Goal: Information Seeking & Learning: Learn about a topic

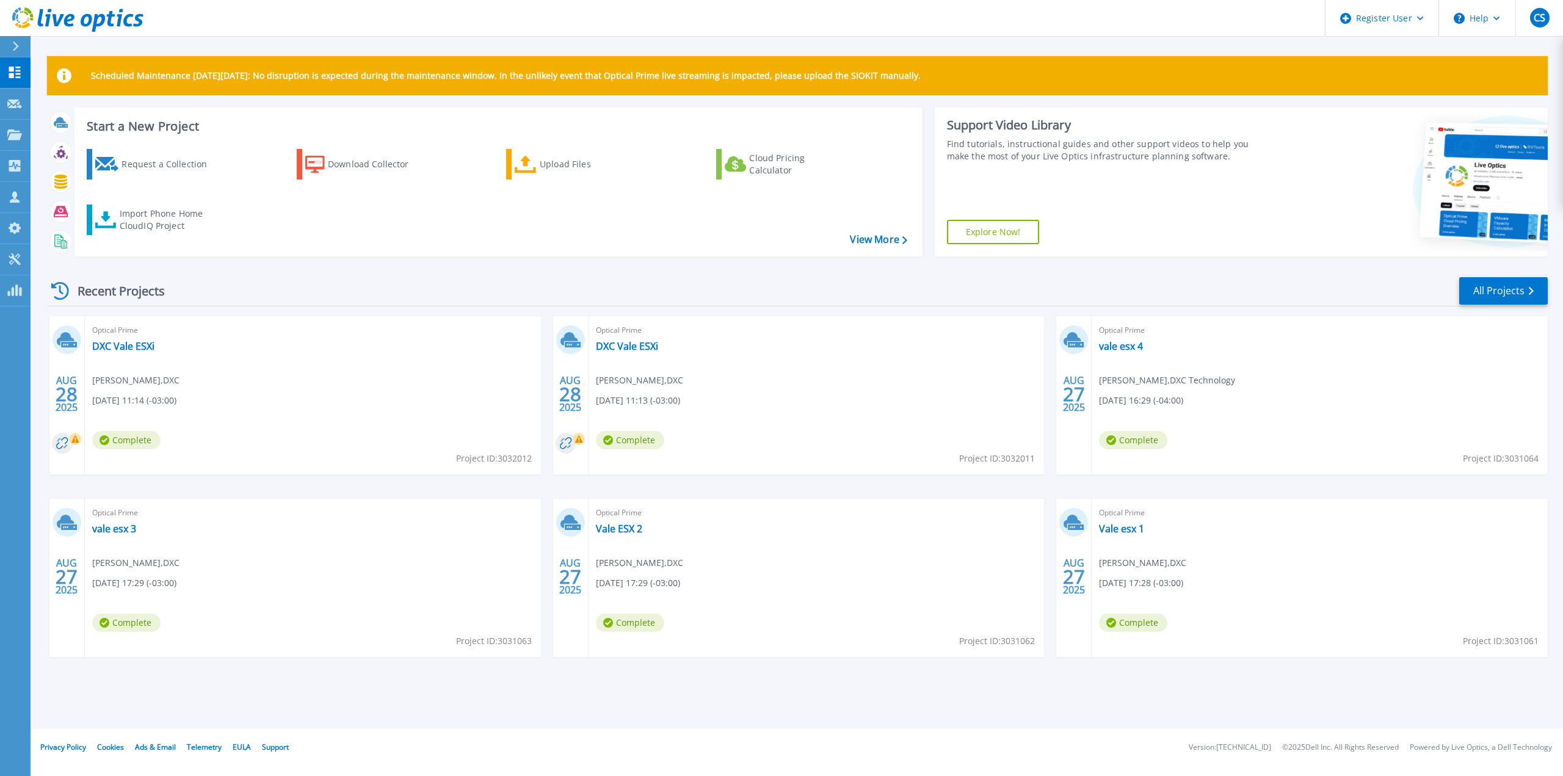
click at [589, 272] on div "Recent Projects All Projects [DATE] Optical Prime DXC Vale ESXi ITO WINTELL , D…" at bounding box center [797, 478] width 1501 height 425
click at [1505, 286] on link "All Projects" at bounding box center [1504, 290] width 89 height 27
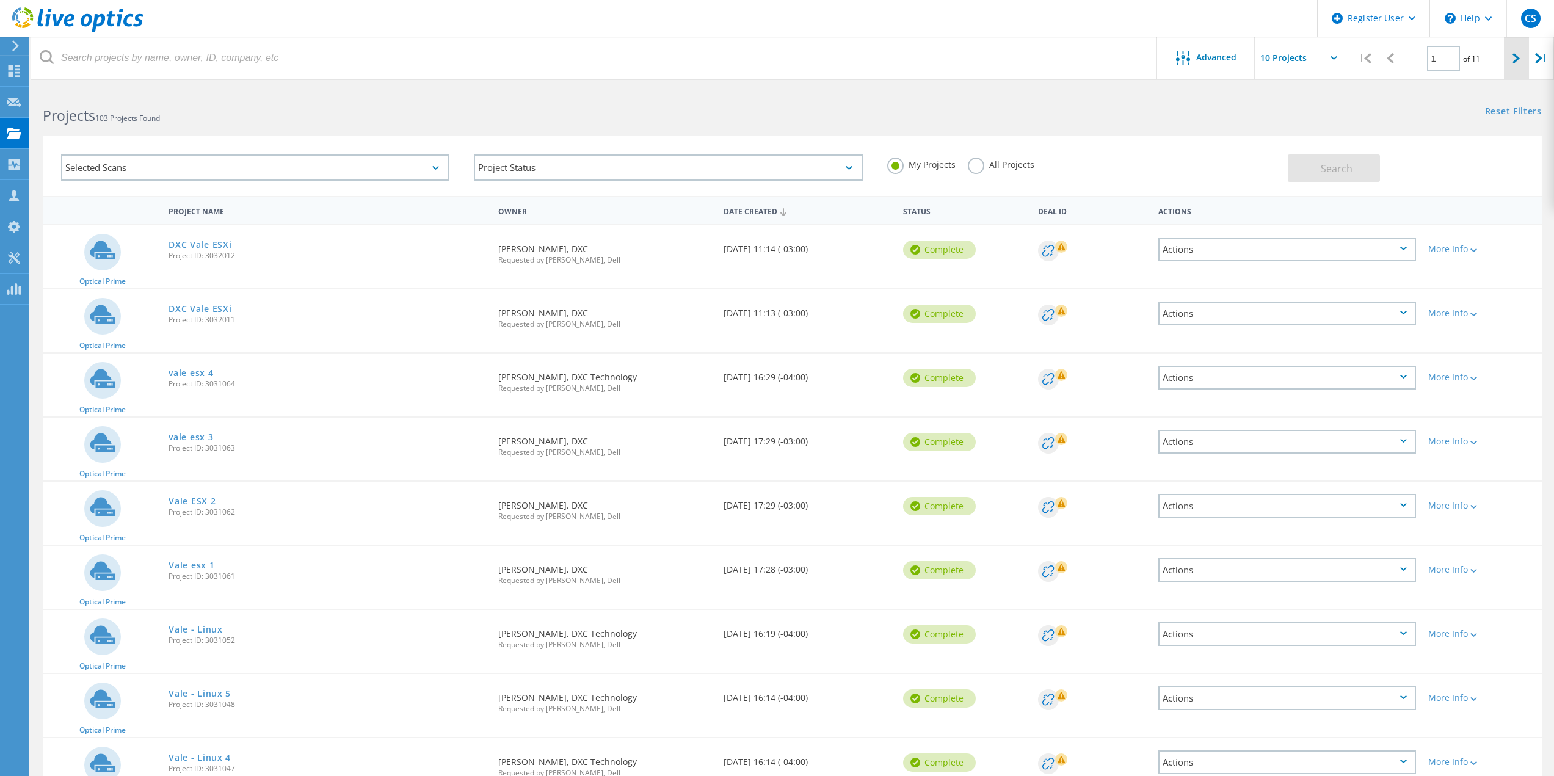
click at [1508, 59] on div at bounding box center [1516, 58] width 25 height 43
type input "2"
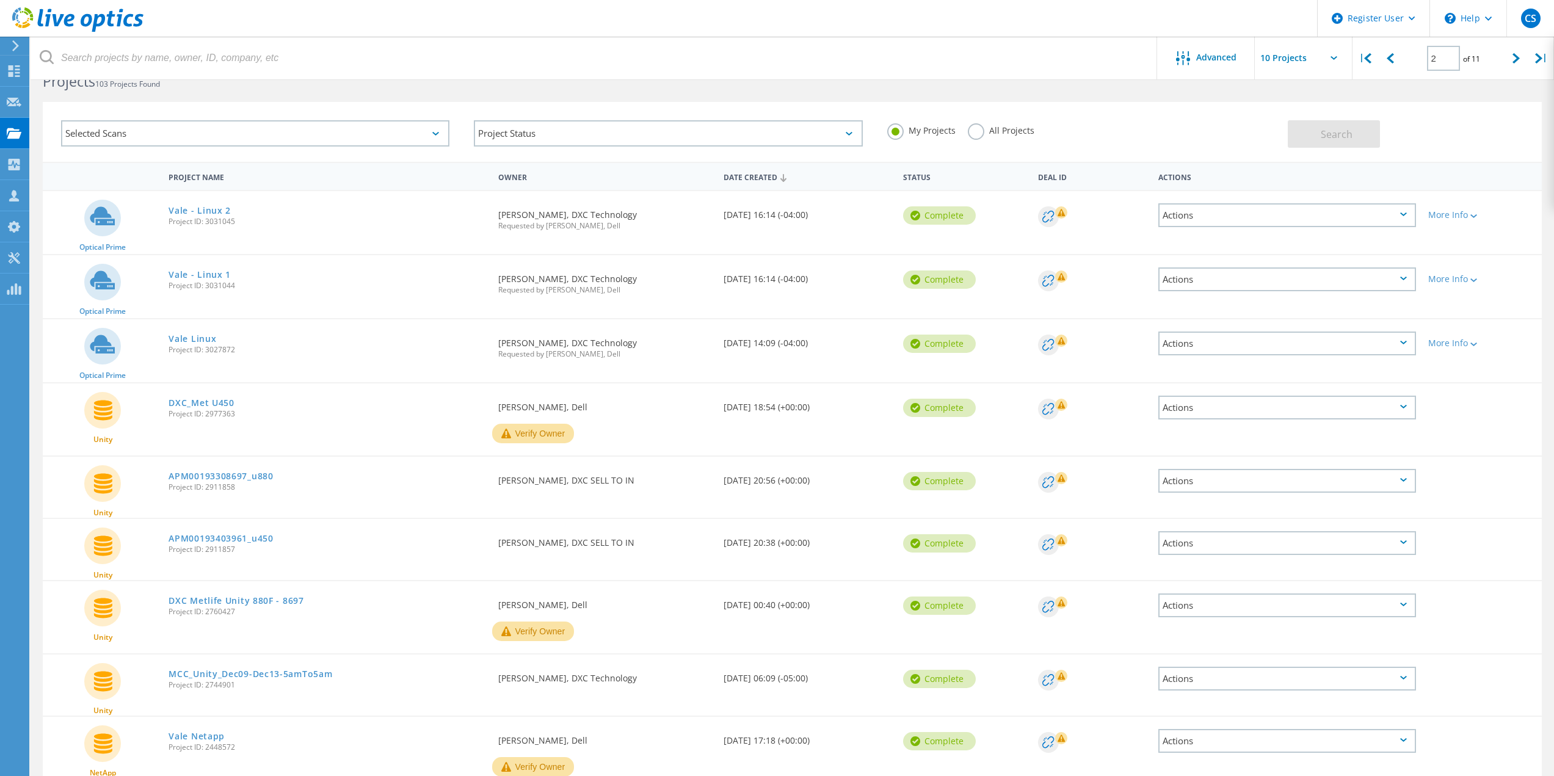
scroll to position [61, 0]
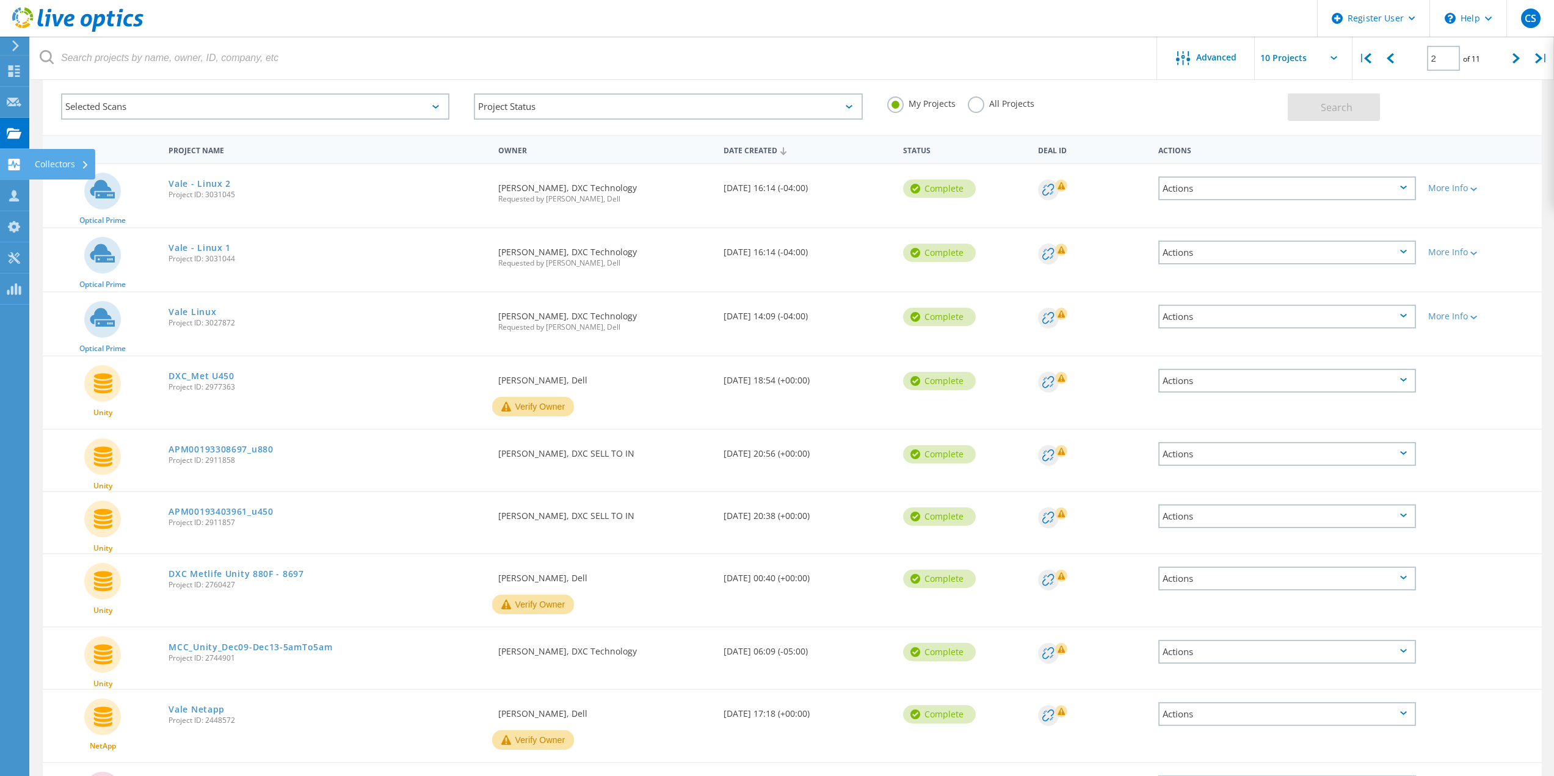
click at [19, 163] on use at bounding box center [15, 165] width 12 height 12
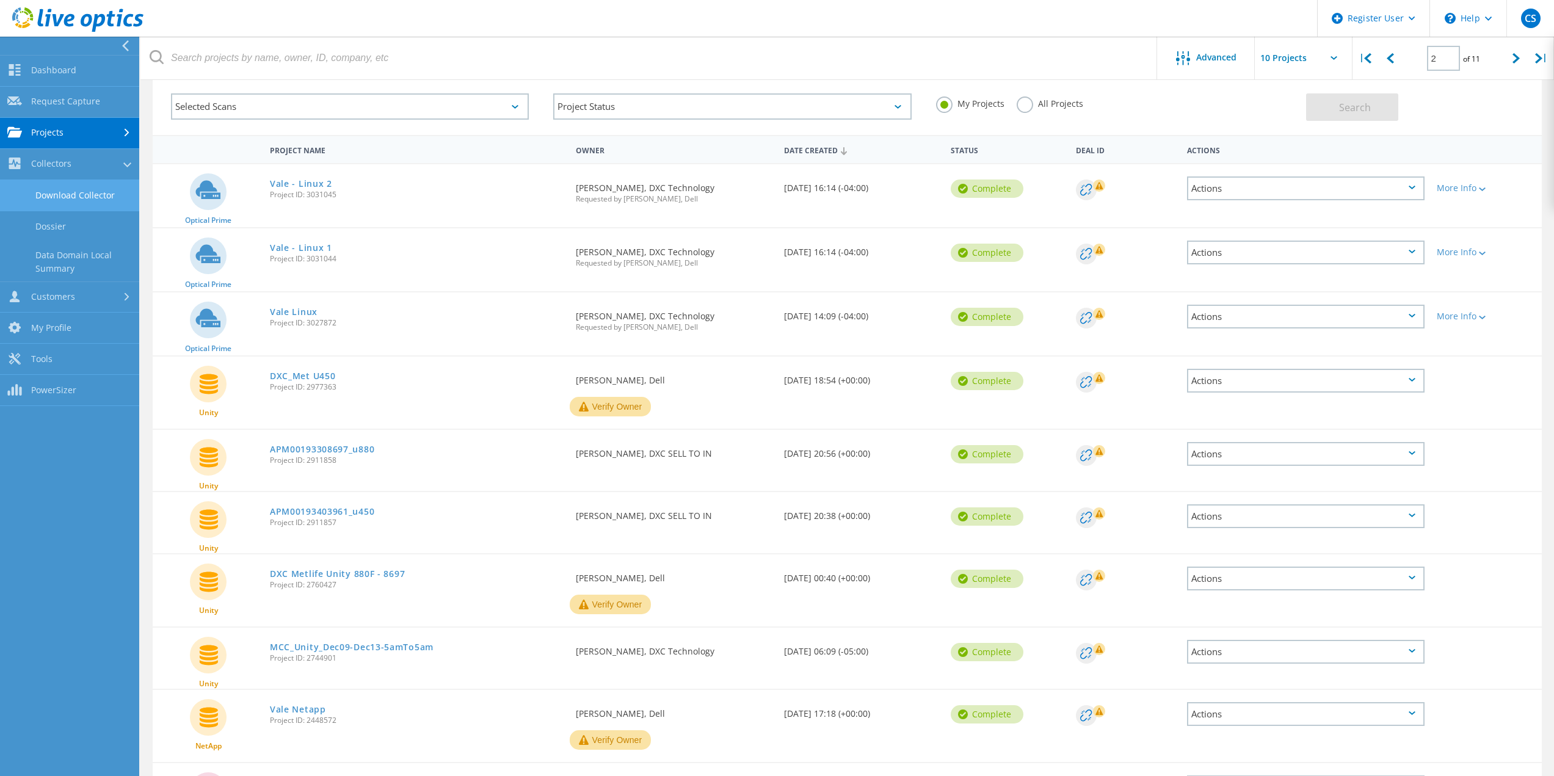
click at [76, 196] on link "Download Collector" at bounding box center [69, 195] width 139 height 31
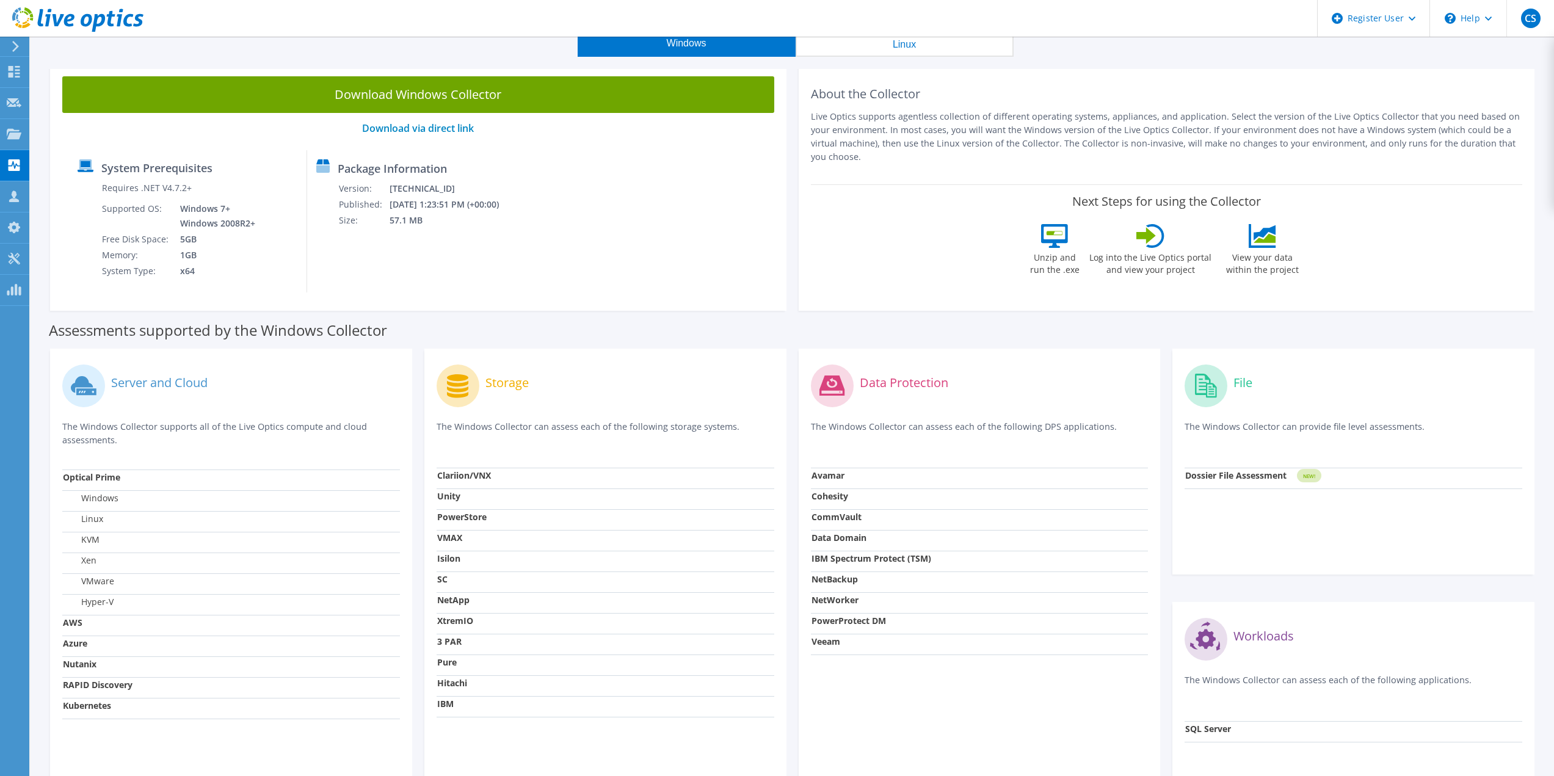
scroll to position [122, 0]
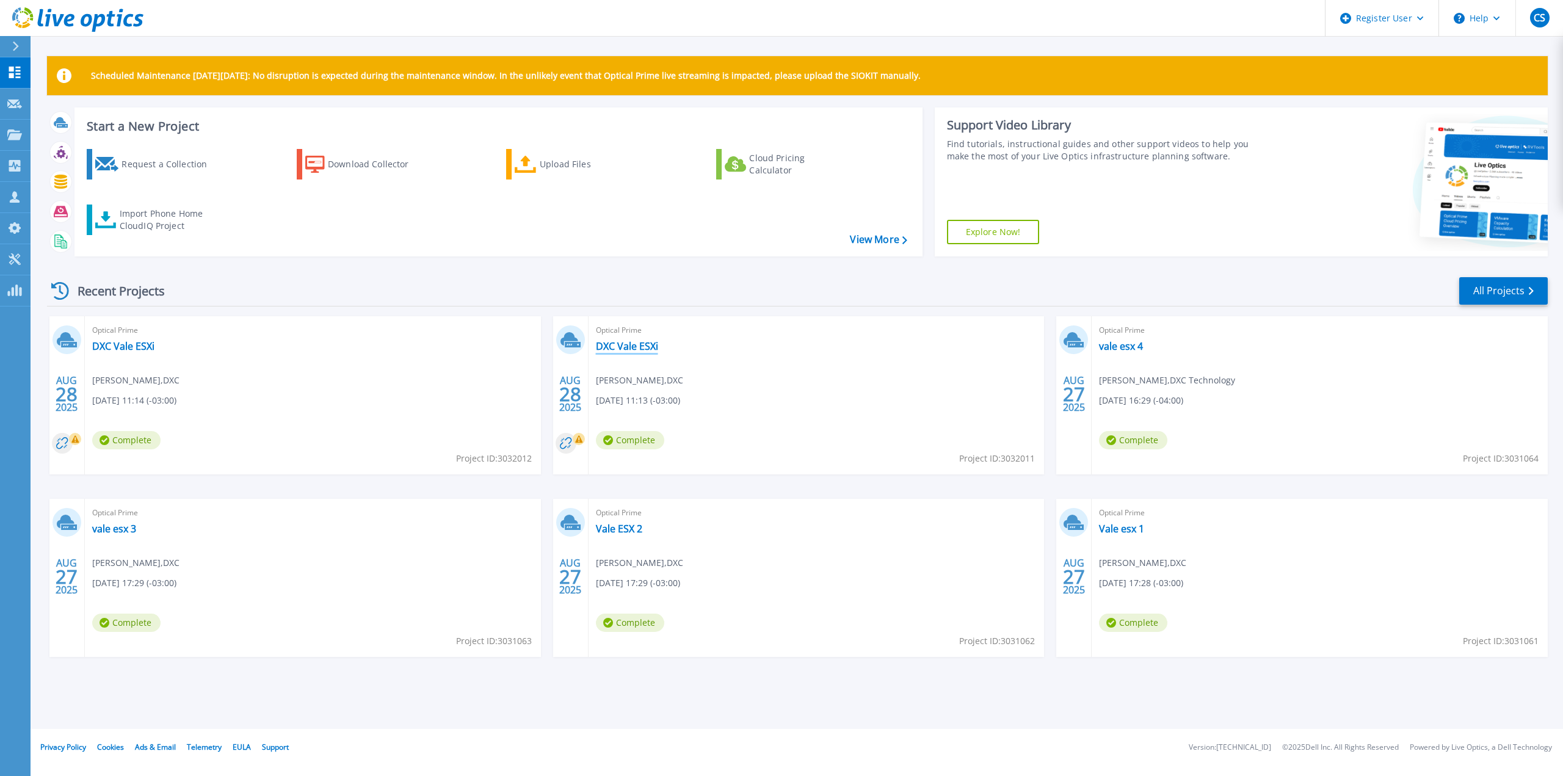
click at [638, 351] on link "DXC Vale ESXi" at bounding box center [627, 346] width 62 height 12
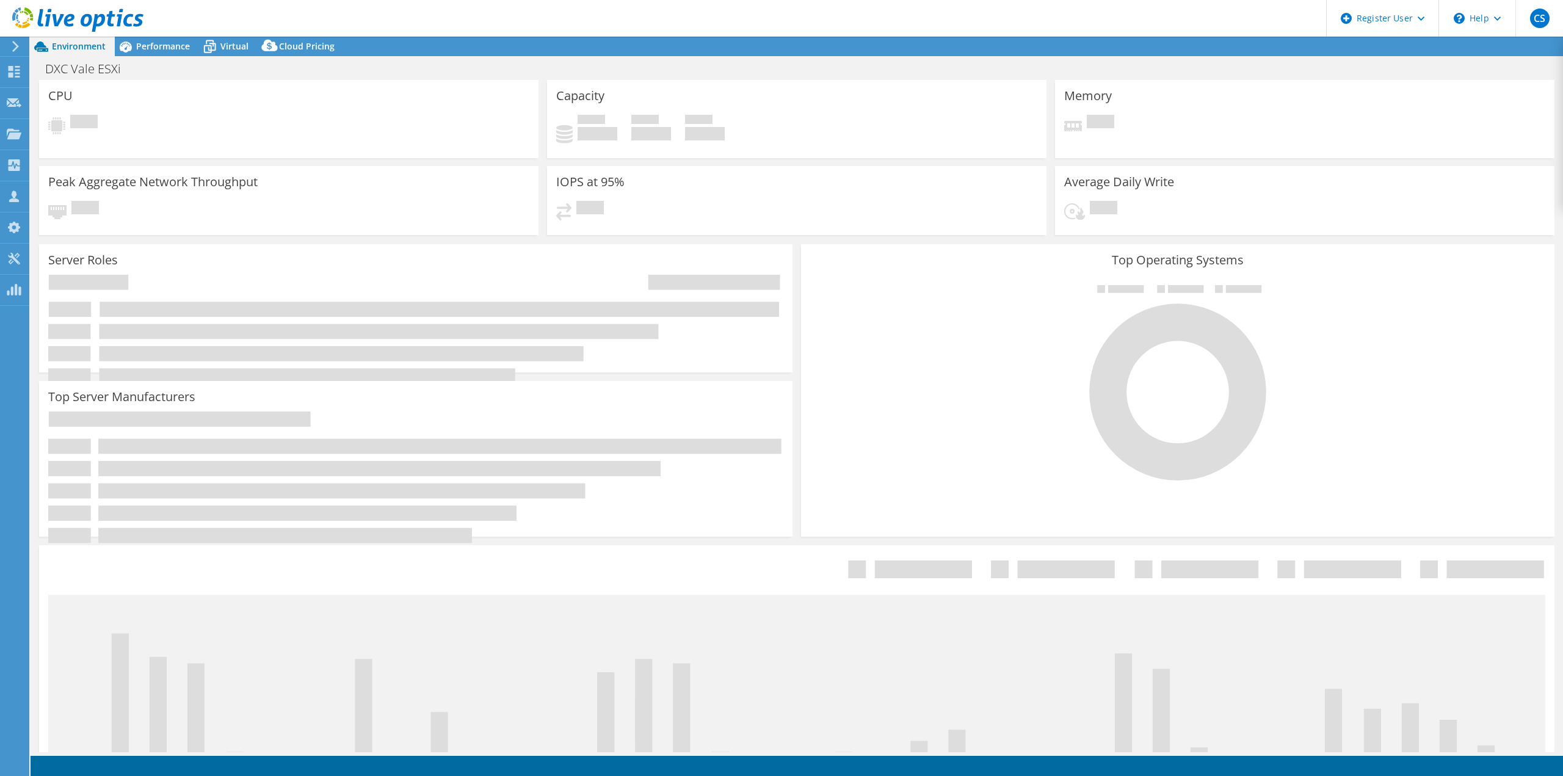
select select "USD"
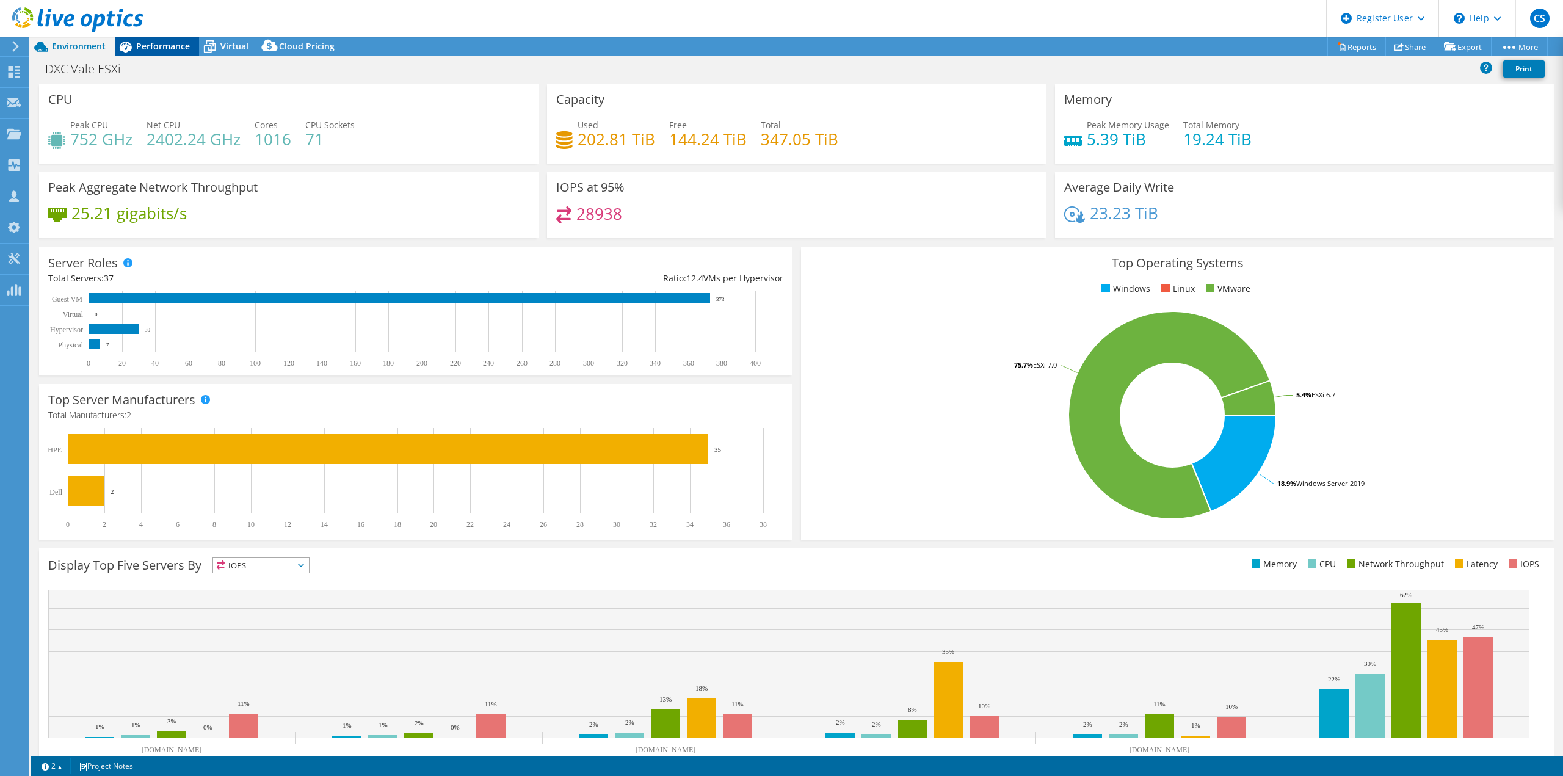
click at [176, 47] on span "Performance" at bounding box center [163, 46] width 54 height 12
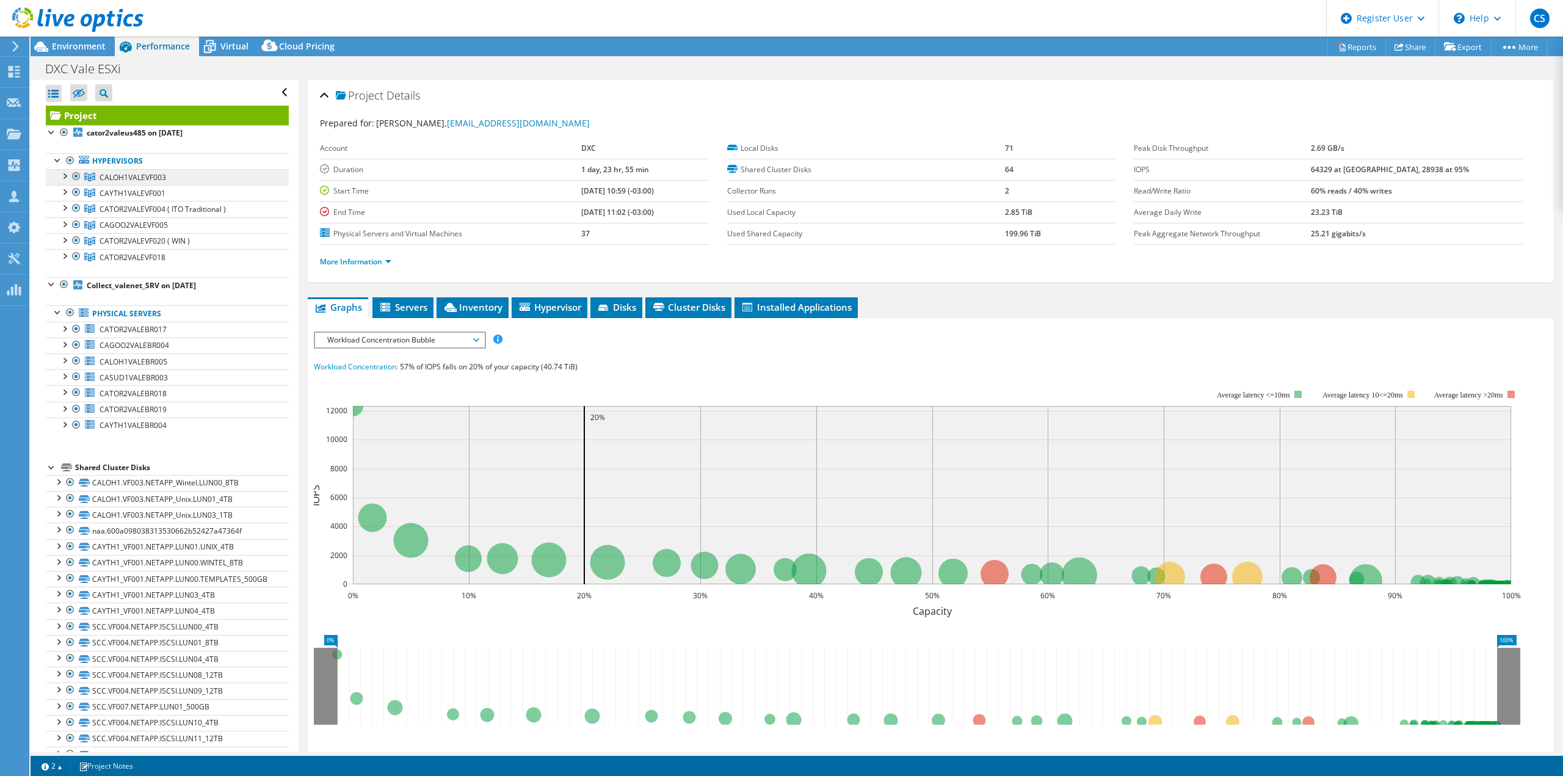
click at [141, 176] on span "CALOH1VALEVF003" at bounding box center [133, 177] width 67 height 10
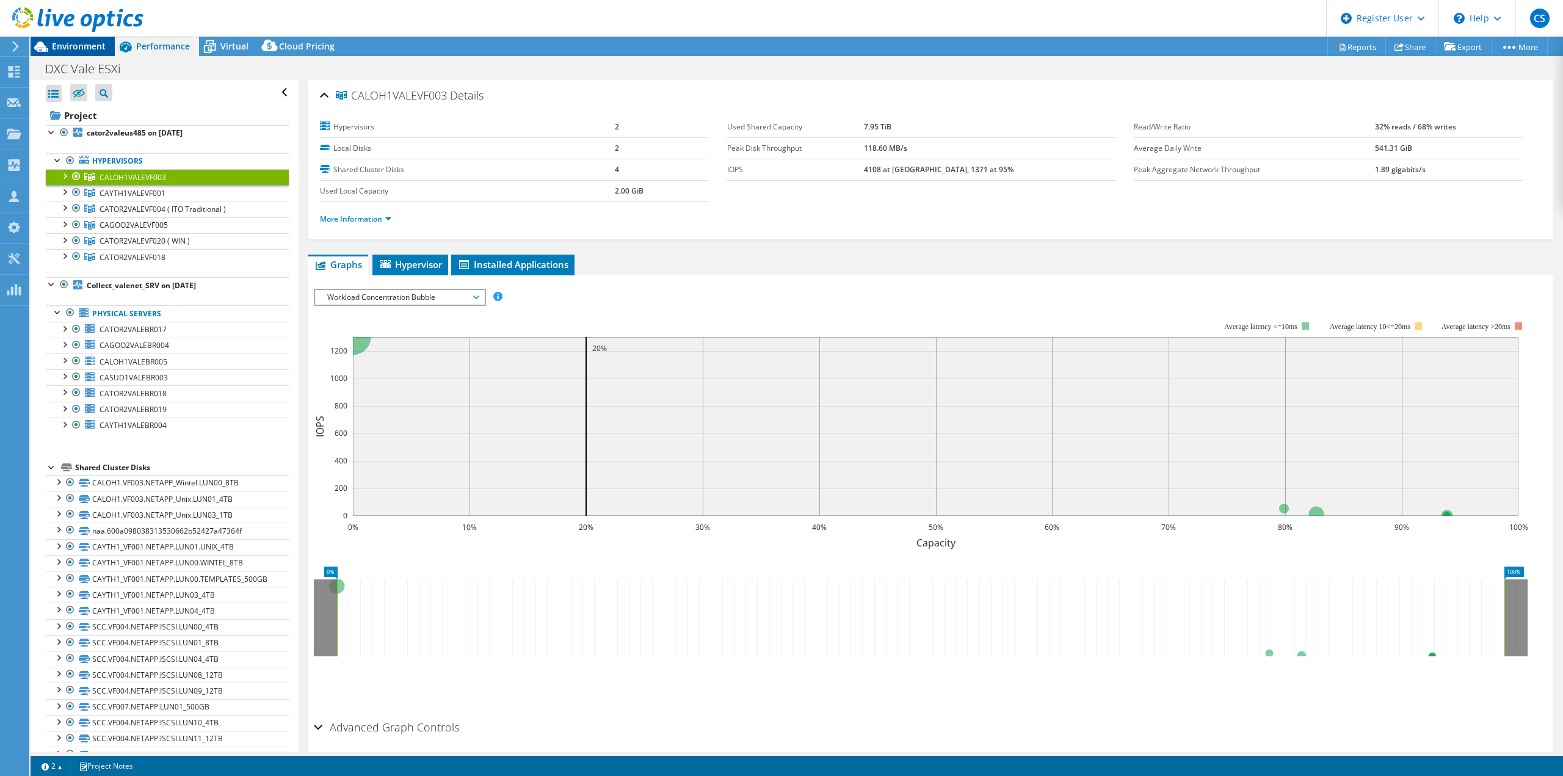
click at [89, 45] on span "Environment" at bounding box center [79, 46] width 54 height 12
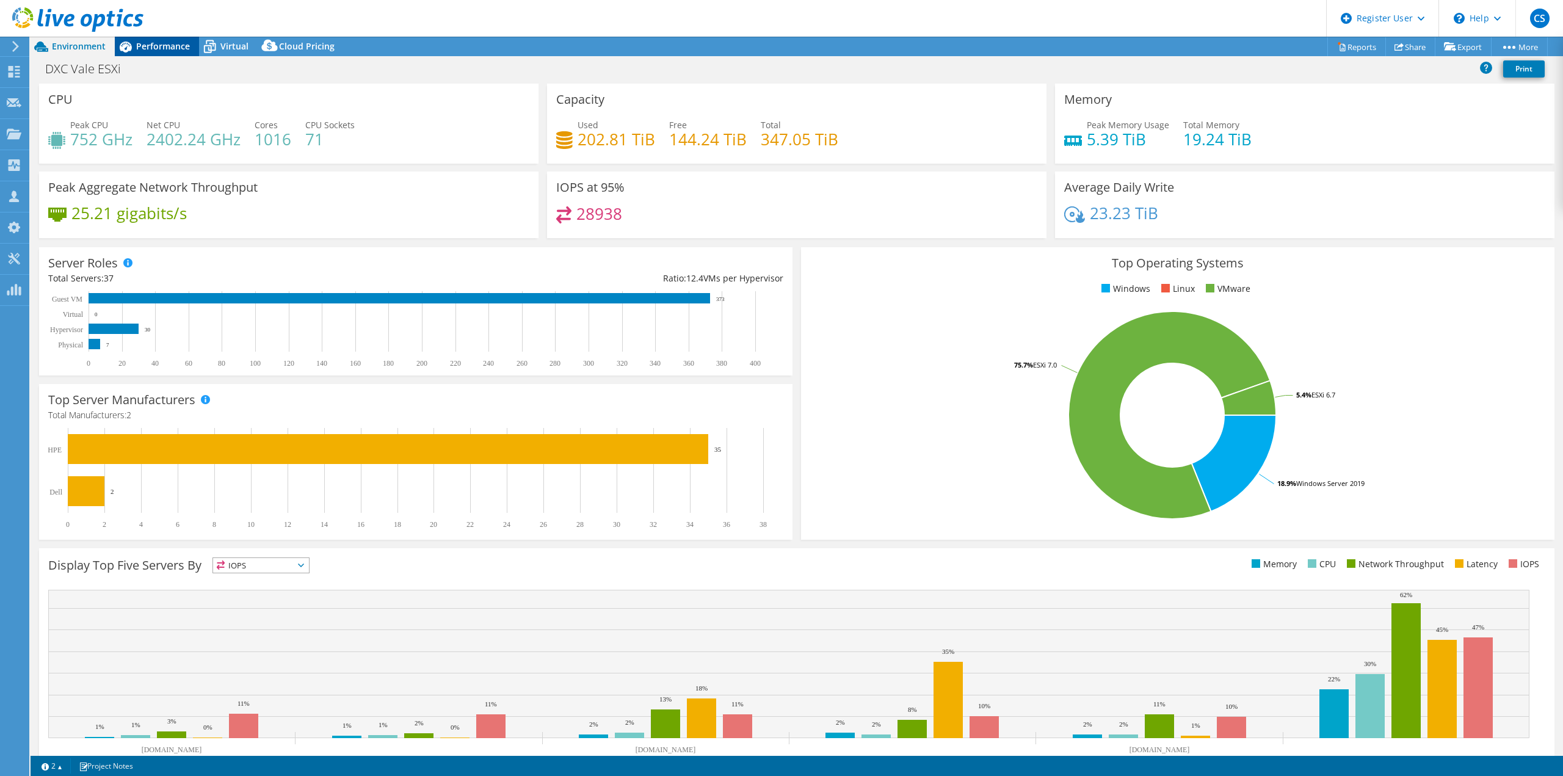
click at [184, 53] on div "Performance" at bounding box center [157, 47] width 84 height 20
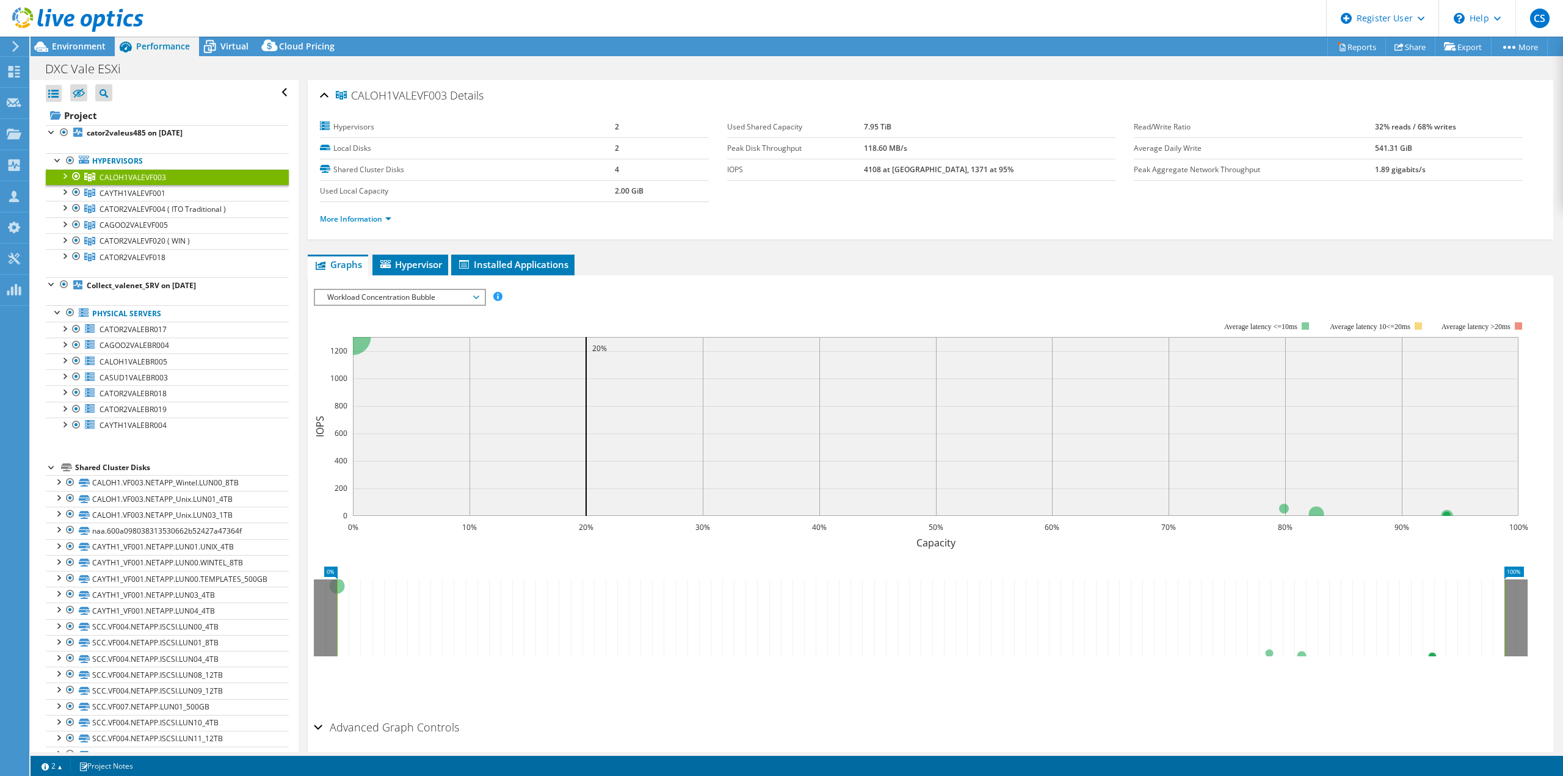
click at [62, 174] on div at bounding box center [64, 175] width 12 height 12
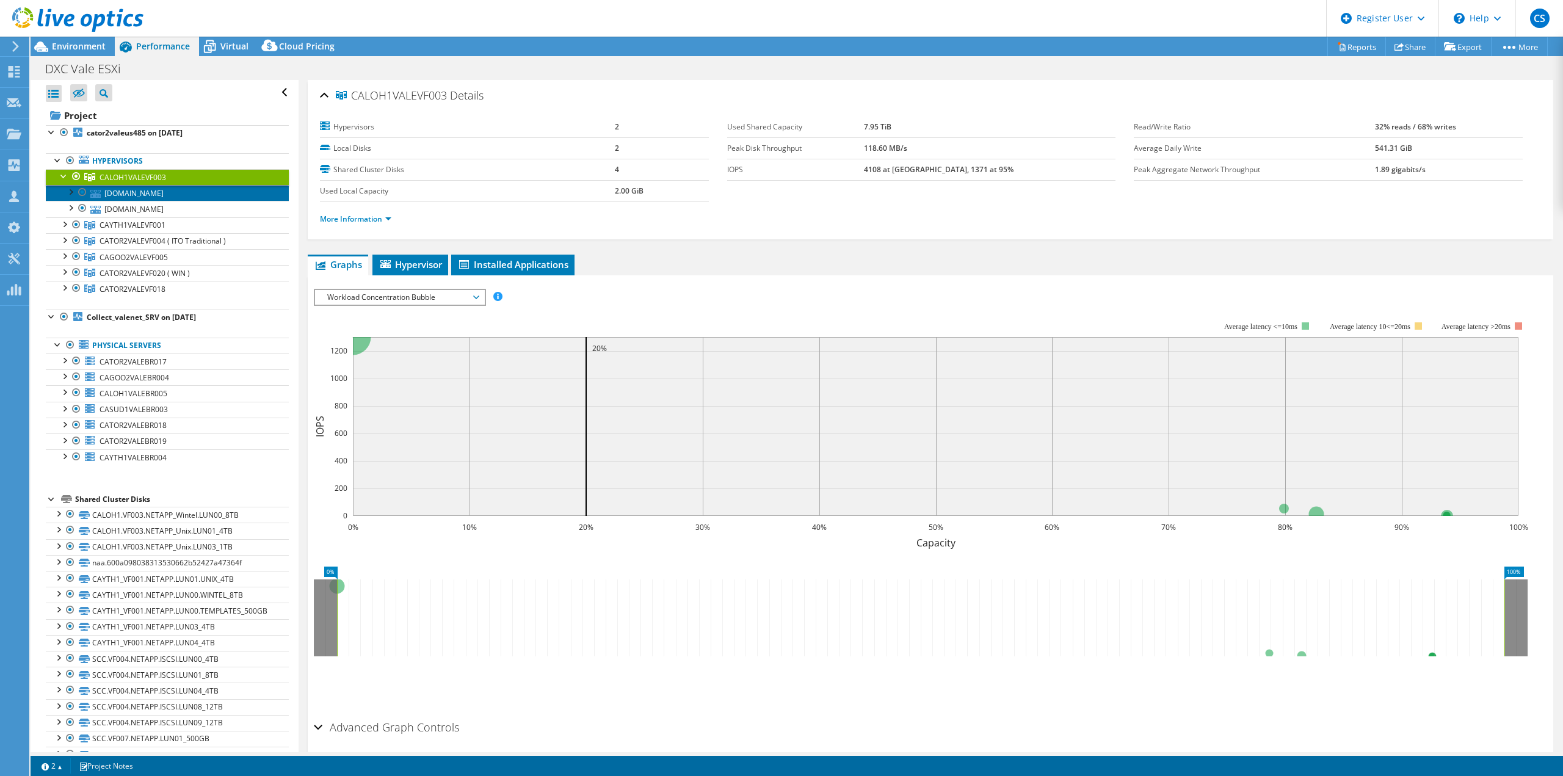
click at [163, 194] on link "caloh1valevs002.valenet.valeglobal.net" at bounding box center [167, 193] width 243 height 16
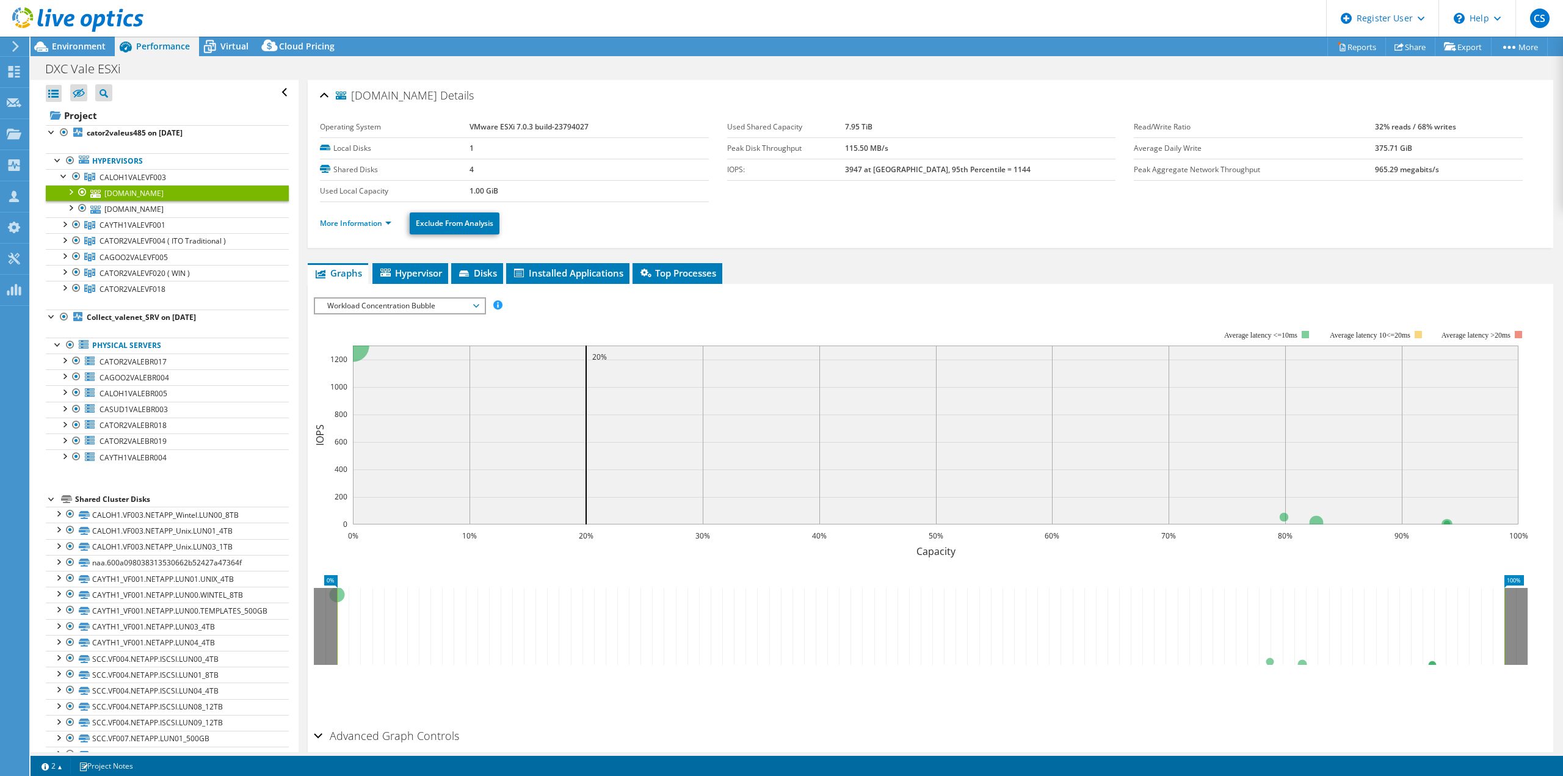
click at [417, 299] on span "Workload Concentration Bubble" at bounding box center [399, 306] width 157 height 15
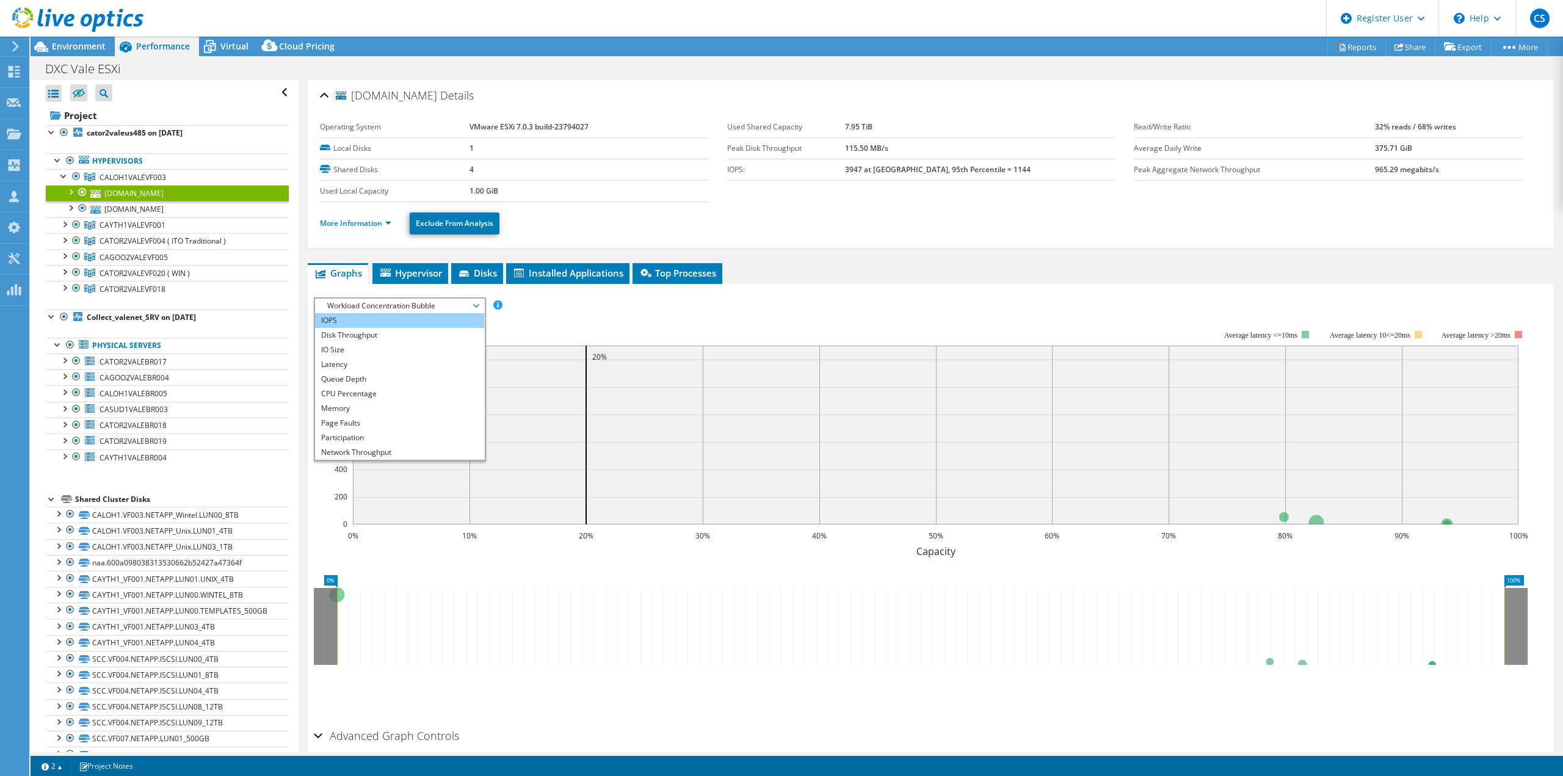
click at [421, 316] on li "IOPS" at bounding box center [399, 320] width 169 height 15
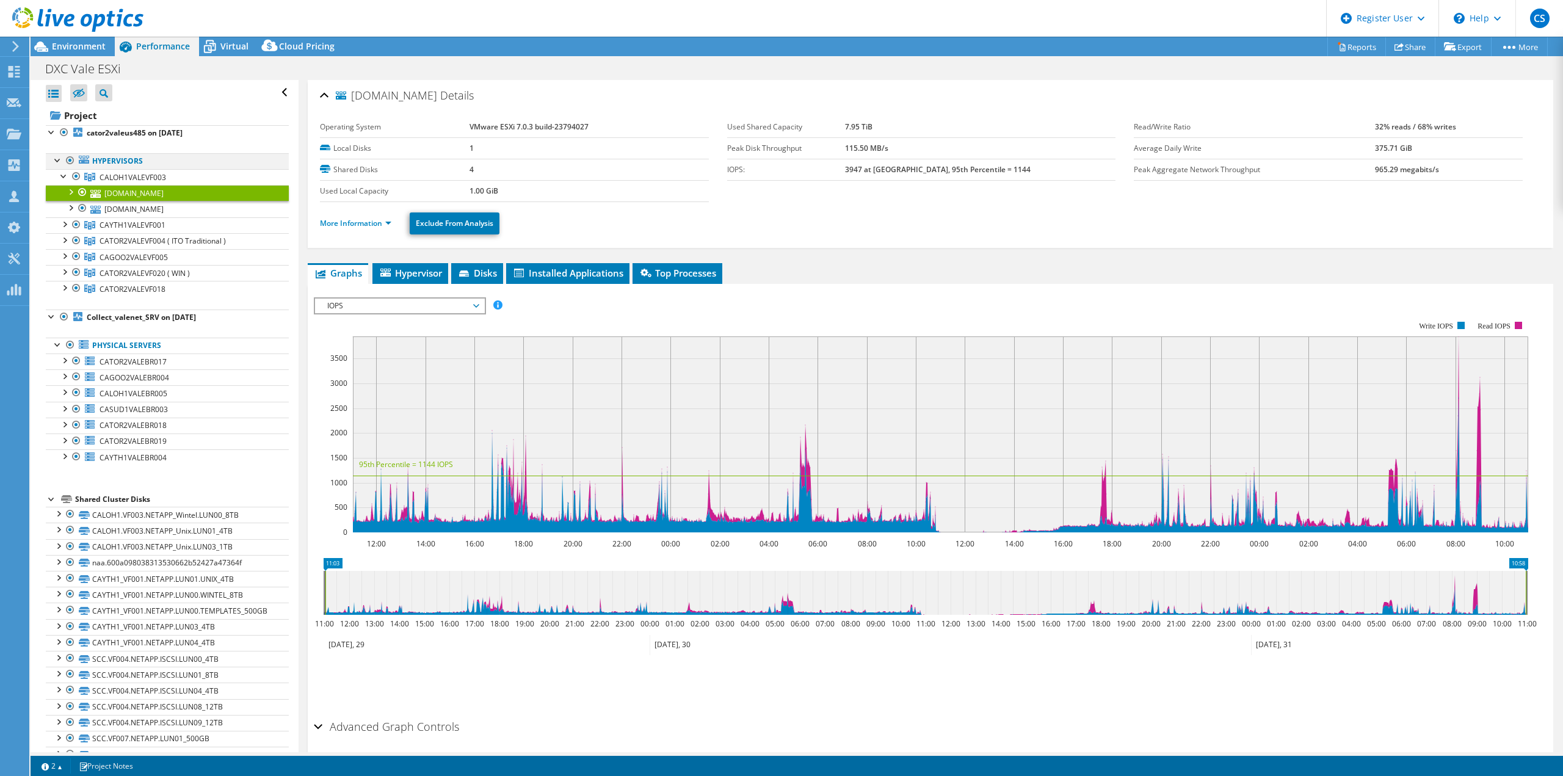
click at [56, 163] on div at bounding box center [58, 159] width 12 height 12
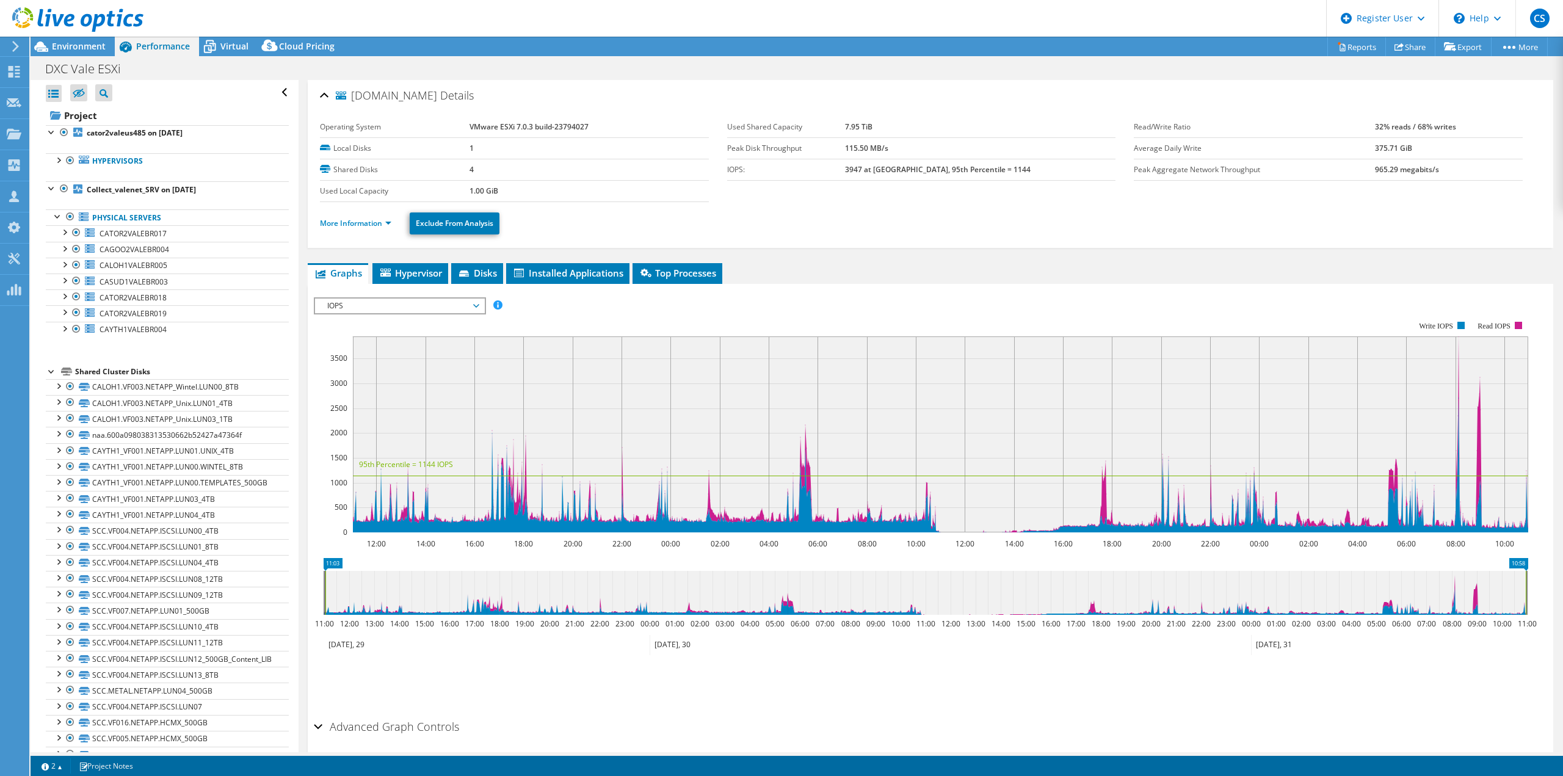
click at [51, 371] on div at bounding box center [52, 371] width 12 height 12
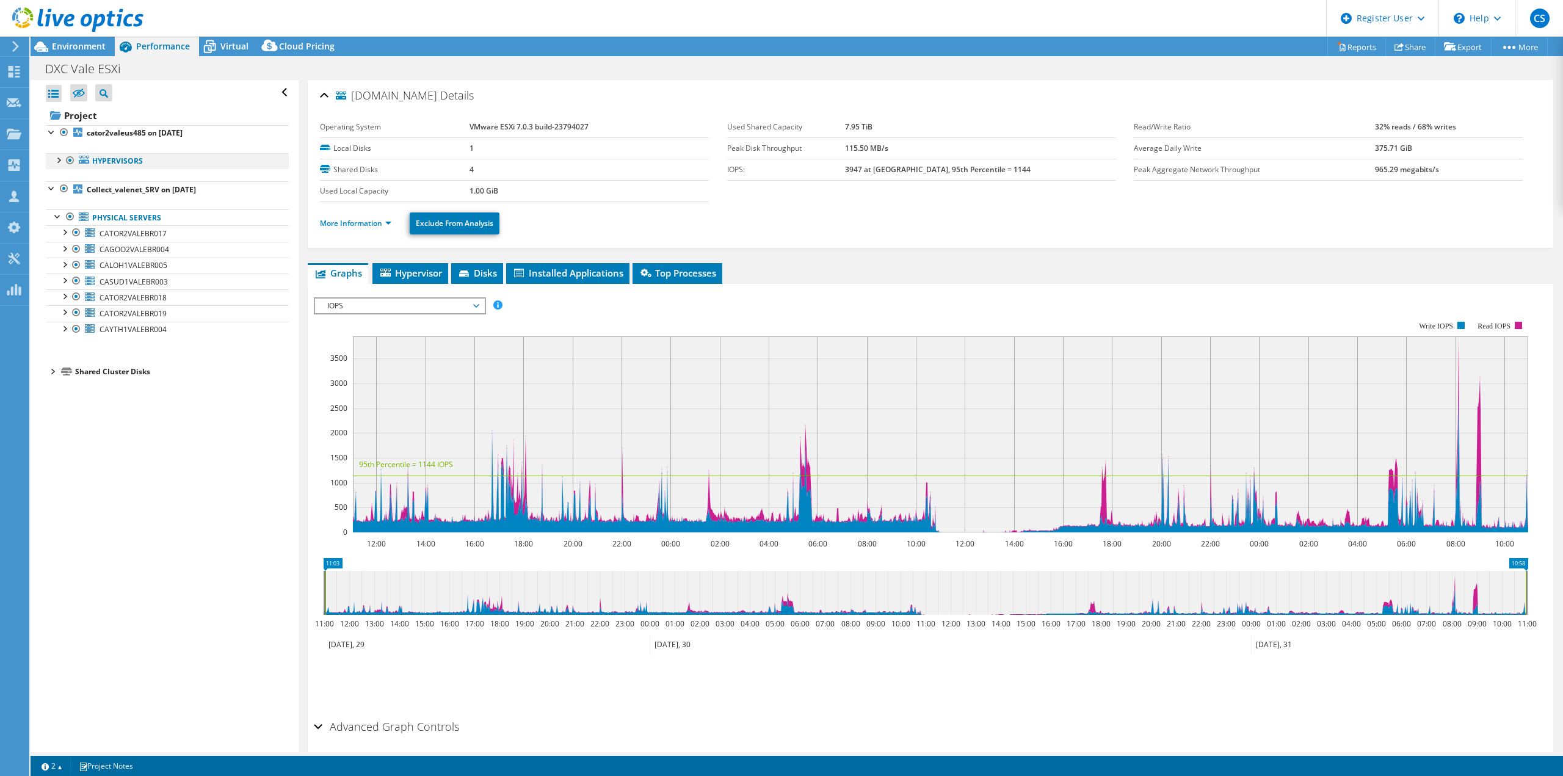
click at [62, 161] on div at bounding box center [58, 159] width 12 height 12
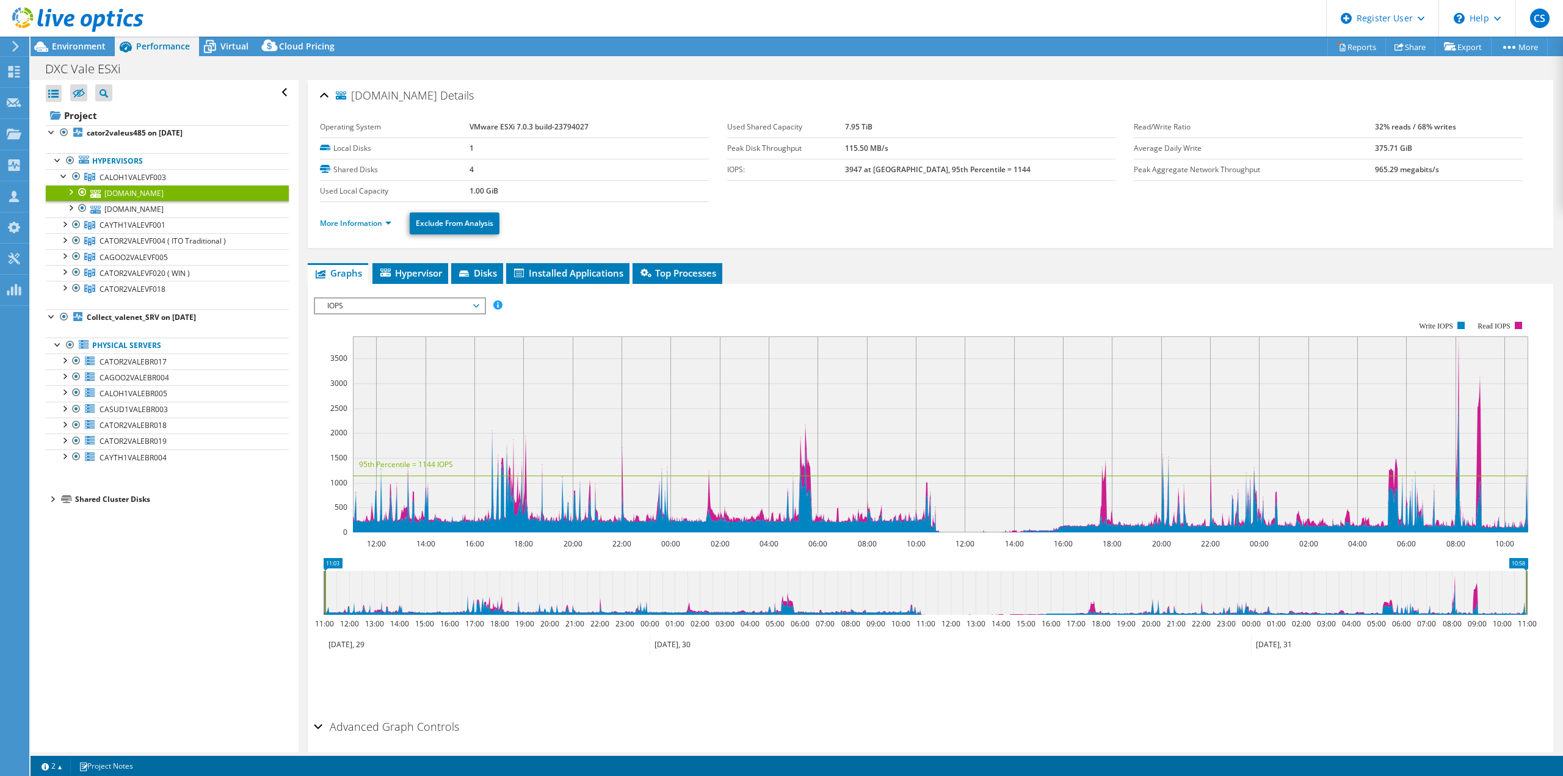
click at [426, 316] on rect at bounding box center [921, 427] width 1215 height 244
click at [427, 311] on span "IOPS" at bounding box center [399, 306] width 157 height 15
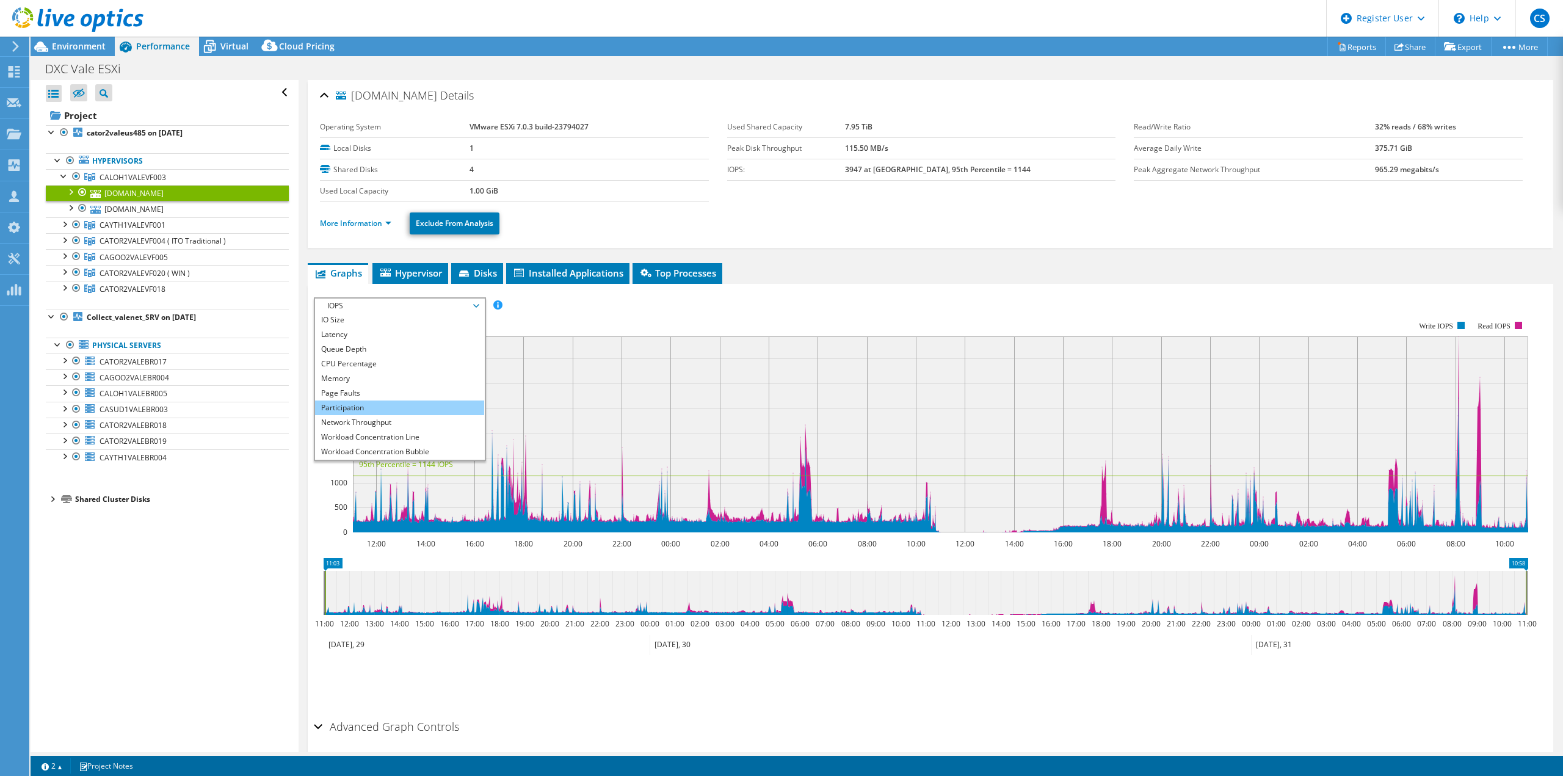
scroll to position [44, 0]
click at [405, 437] on li "Workload Concentration Bubble" at bounding box center [399, 438] width 169 height 15
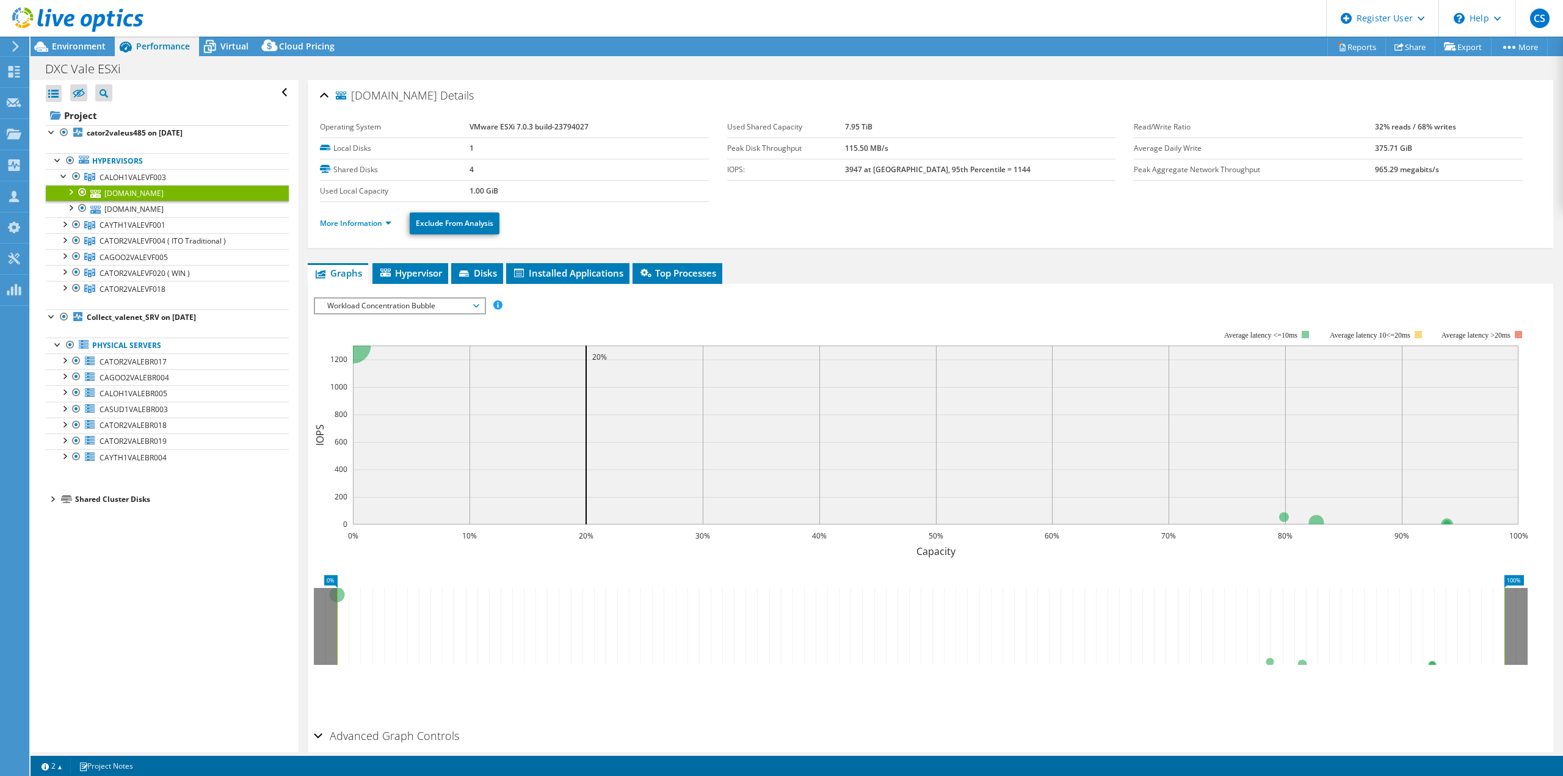
click at [479, 299] on span "Workload Concentration Bubble" at bounding box center [399, 306] width 169 height 15
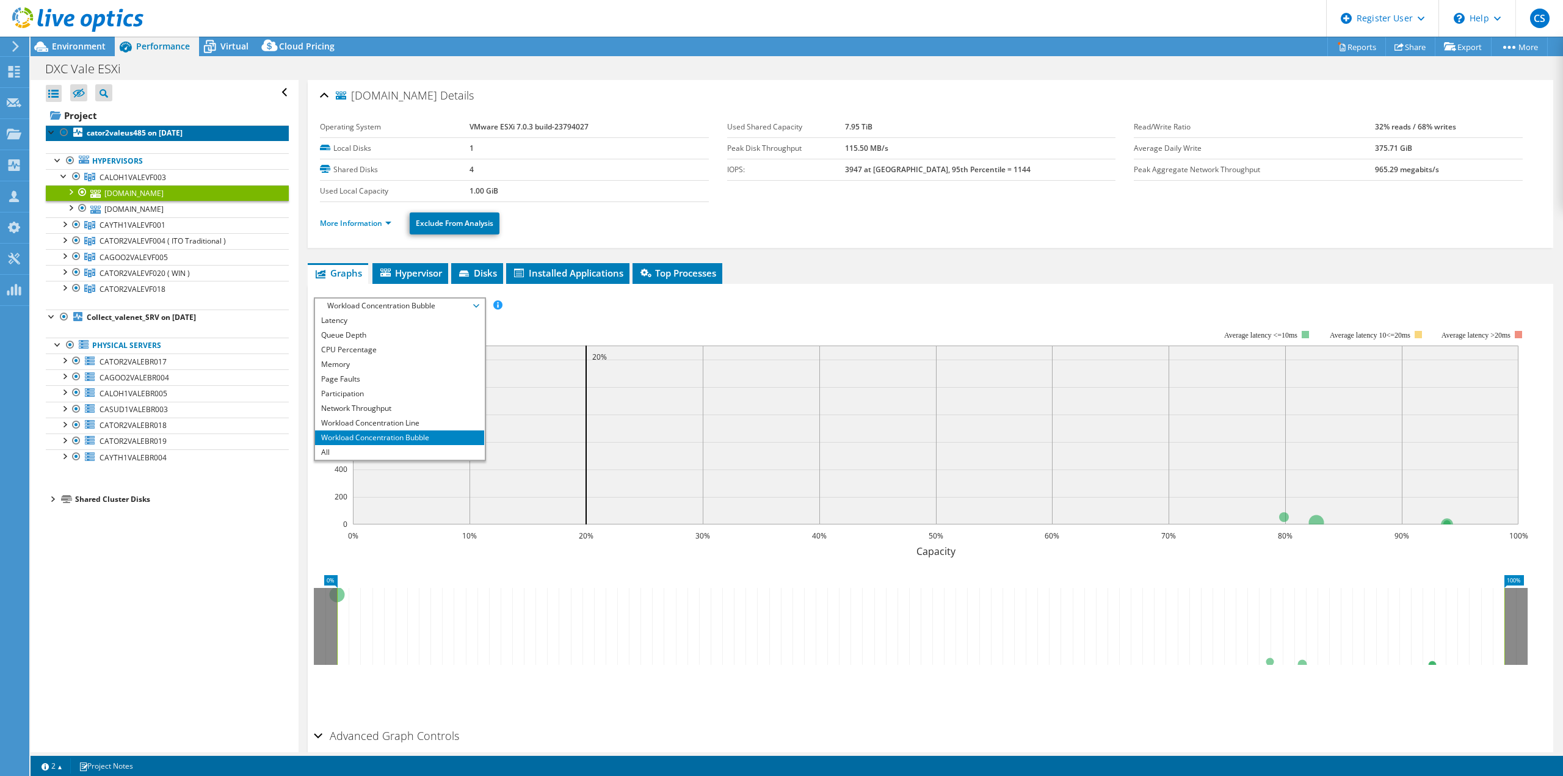
click at [98, 131] on b "cator2valeus485 on 8/27/2025" at bounding box center [135, 133] width 96 height 10
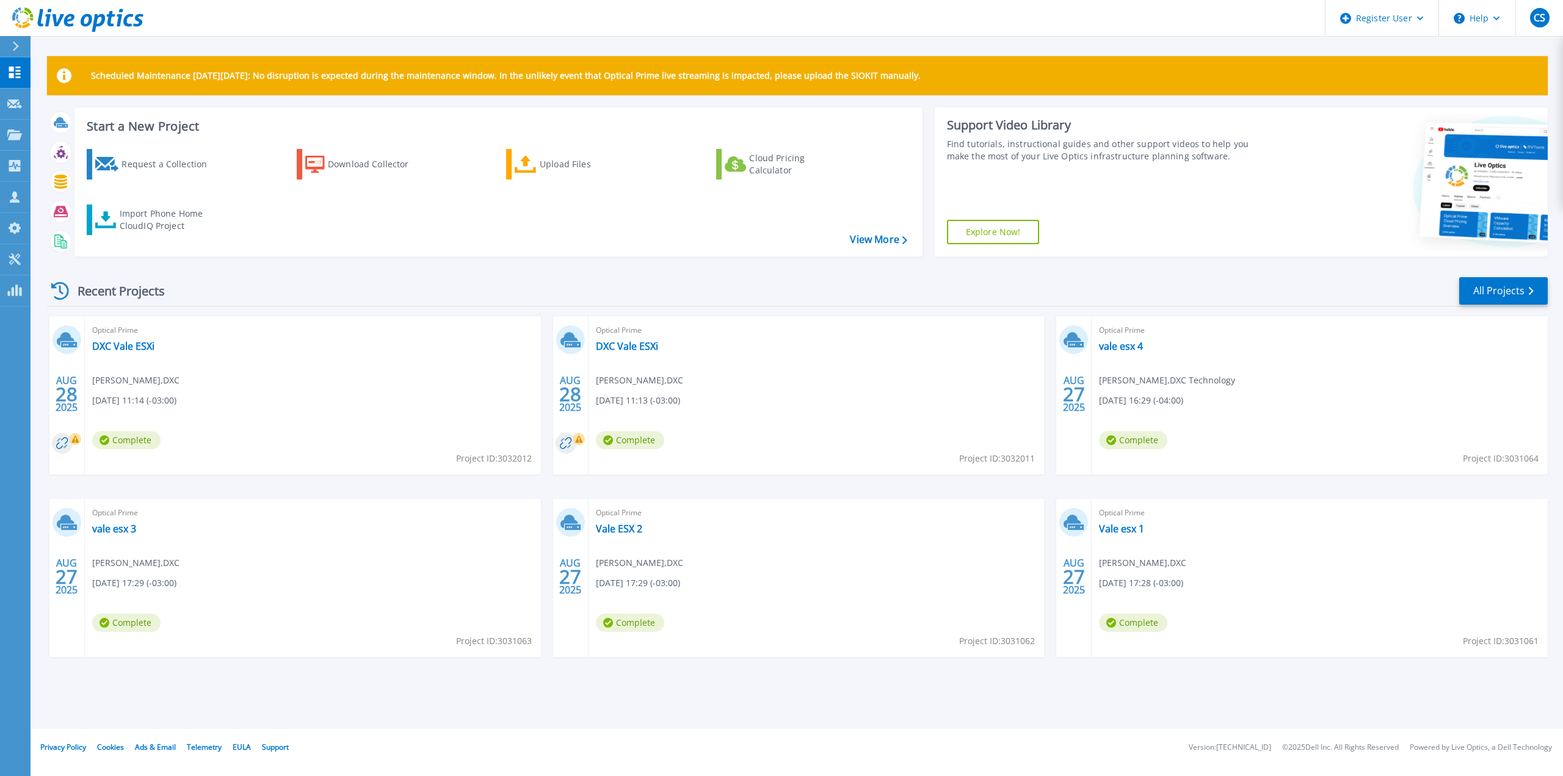
click at [1522, 267] on div "Recent Projects All Projects [DATE] Optical Prime DXC Vale ESXi ITO WINTELL , D…" at bounding box center [797, 478] width 1501 height 425
click at [1498, 304] on link "All Projects" at bounding box center [1504, 290] width 89 height 27
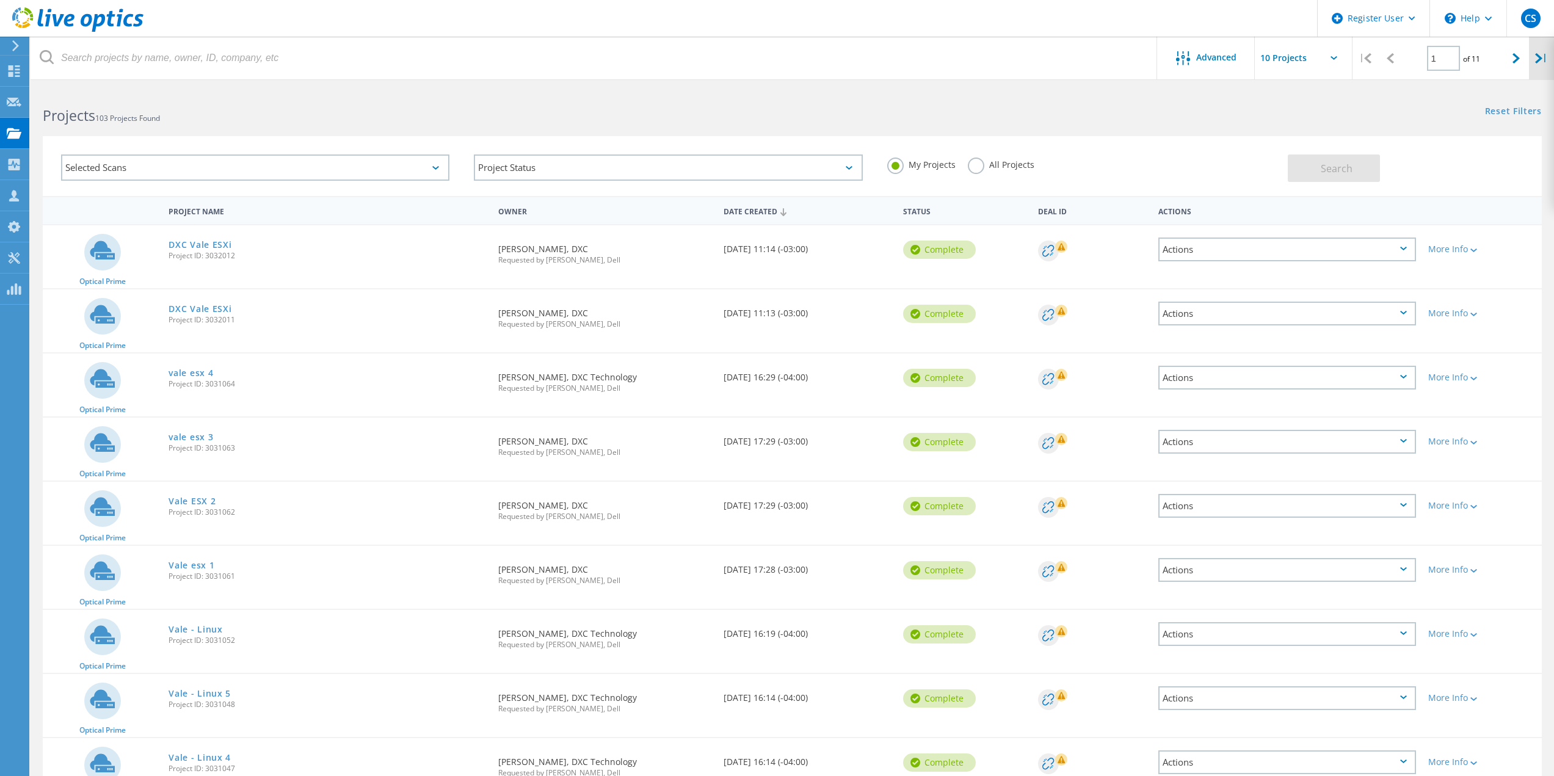
click at [1533, 60] on div "|" at bounding box center [1541, 58] width 25 height 43
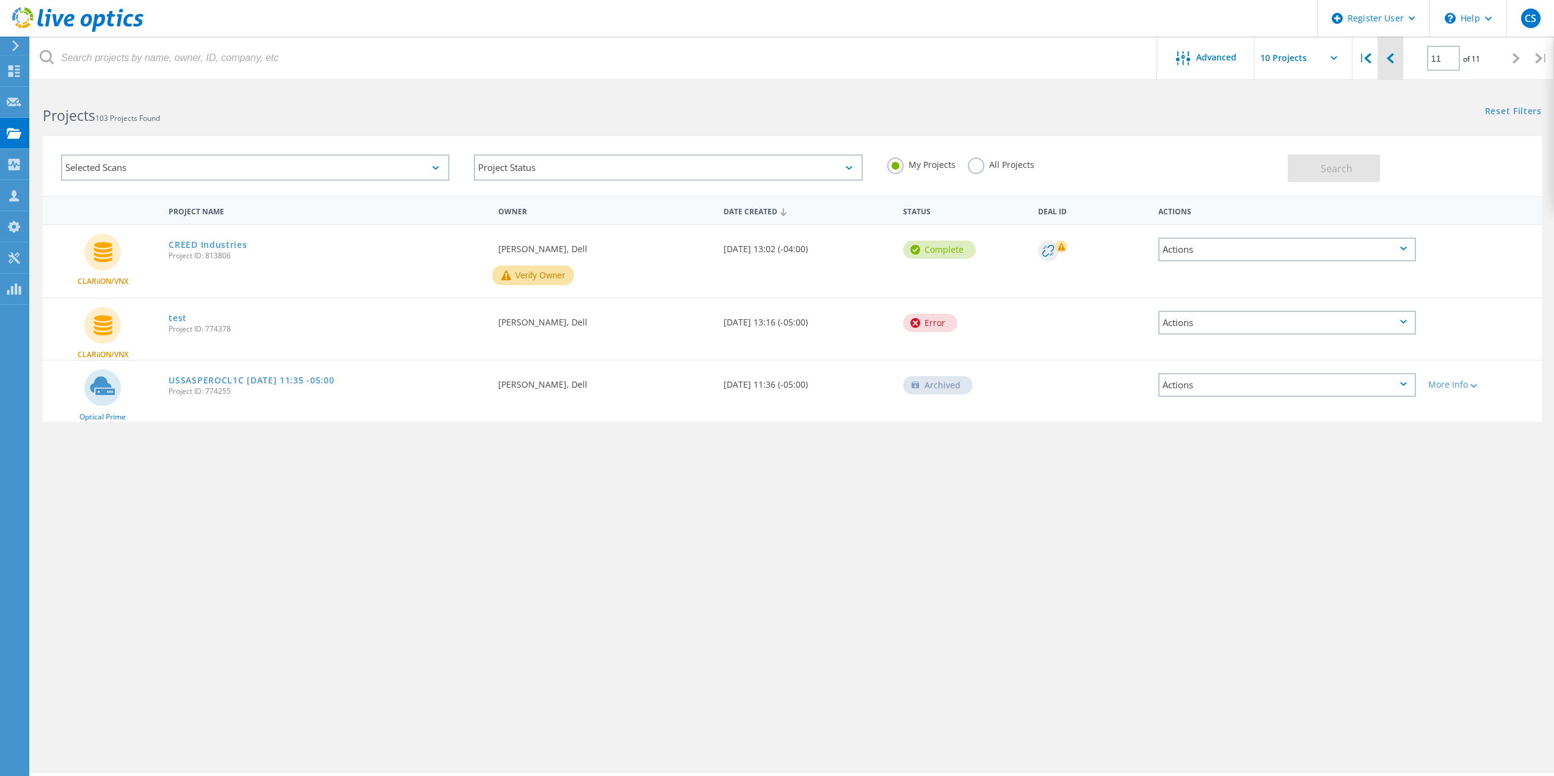
click at [1378, 60] on div at bounding box center [1390, 58] width 25 height 43
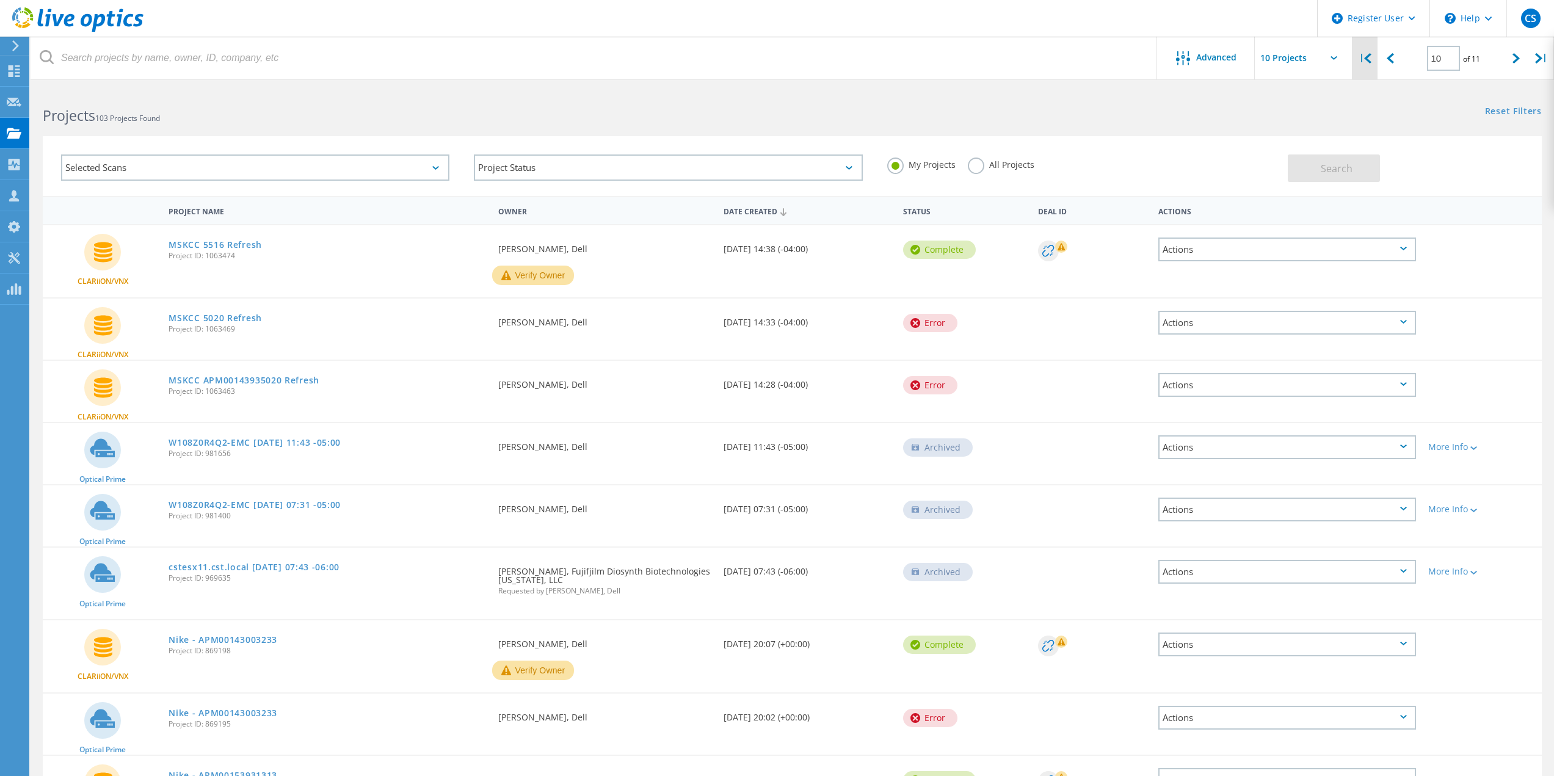
click at [1367, 61] on icon at bounding box center [1367, 58] width 7 height 10
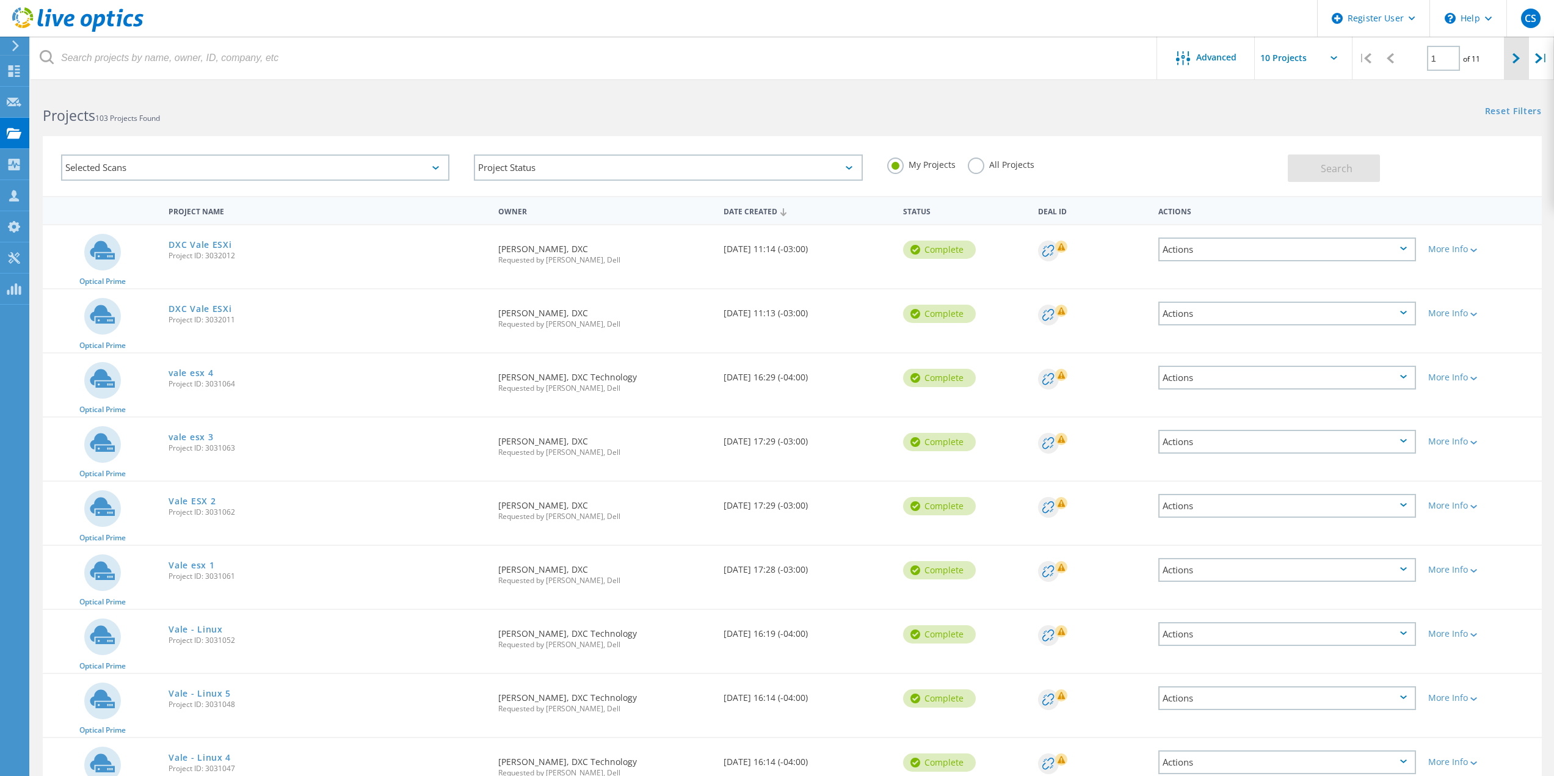
click at [1506, 60] on div at bounding box center [1516, 58] width 25 height 43
type input "2"
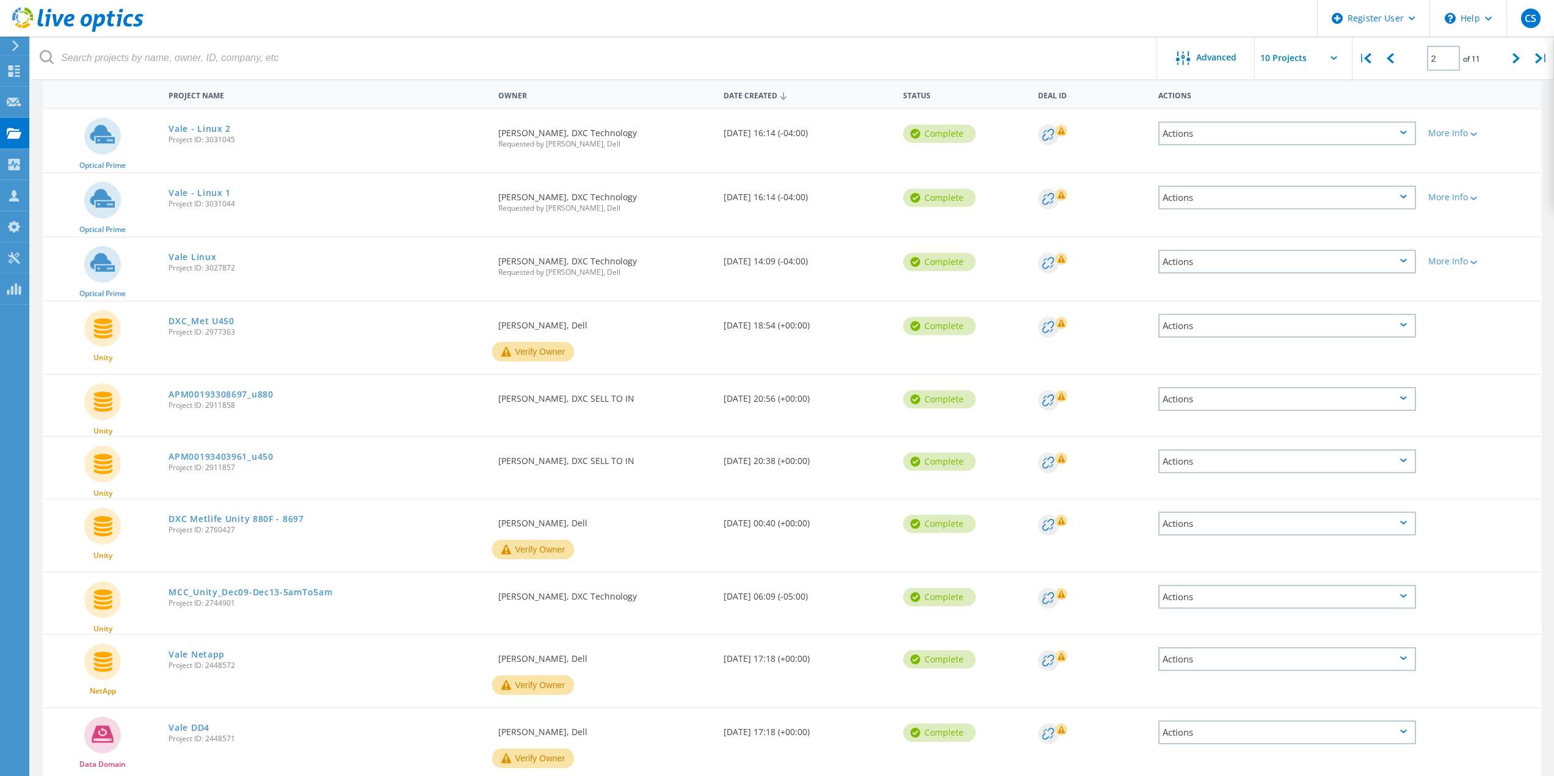
scroll to position [169, 0]
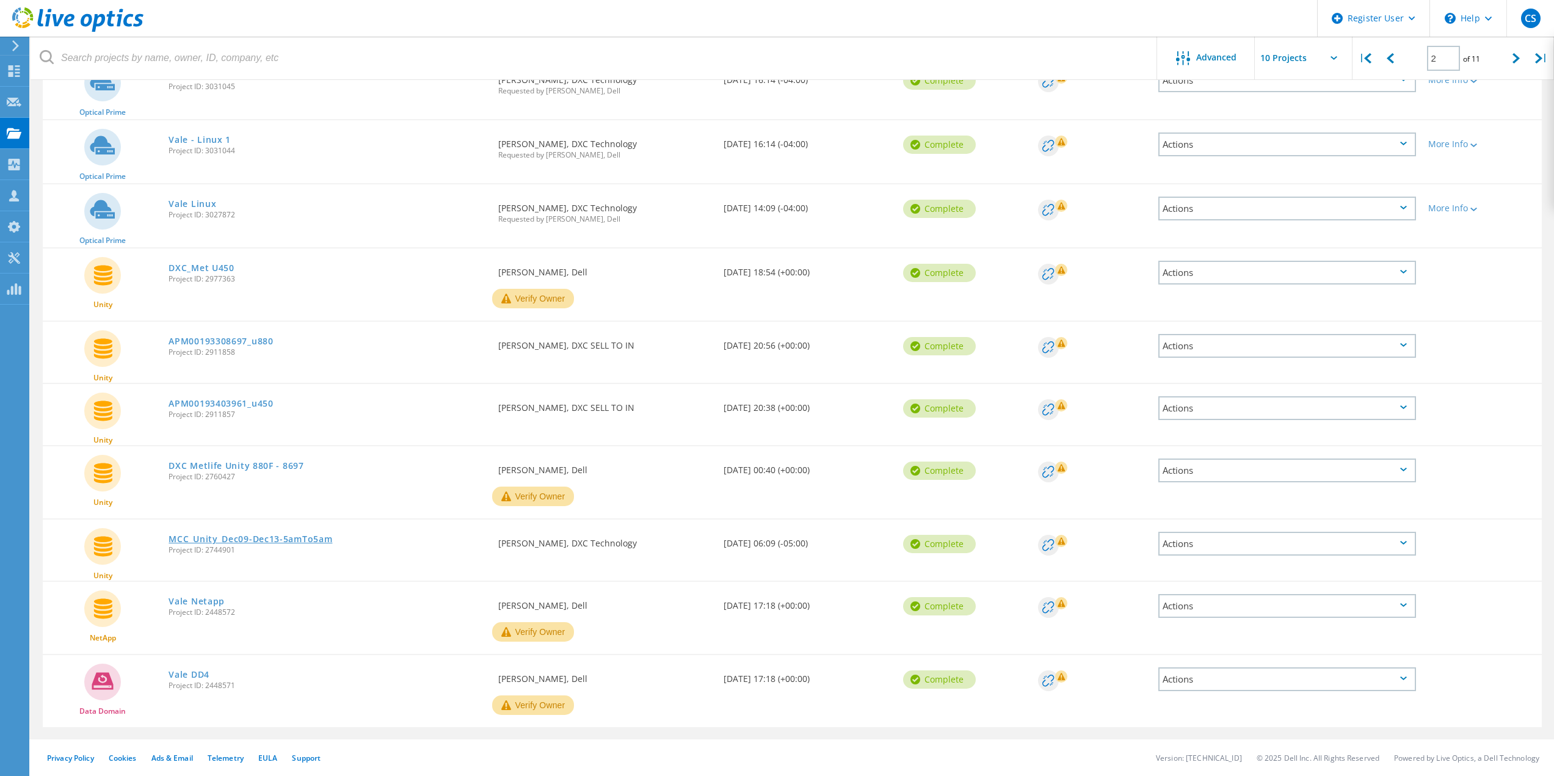
click at [279, 540] on link "MCC_Unity_Dec09-Dec13-5amTo5am" at bounding box center [251, 539] width 164 height 9
